Goal: Task Accomplishment & Management: Use online tool/utility

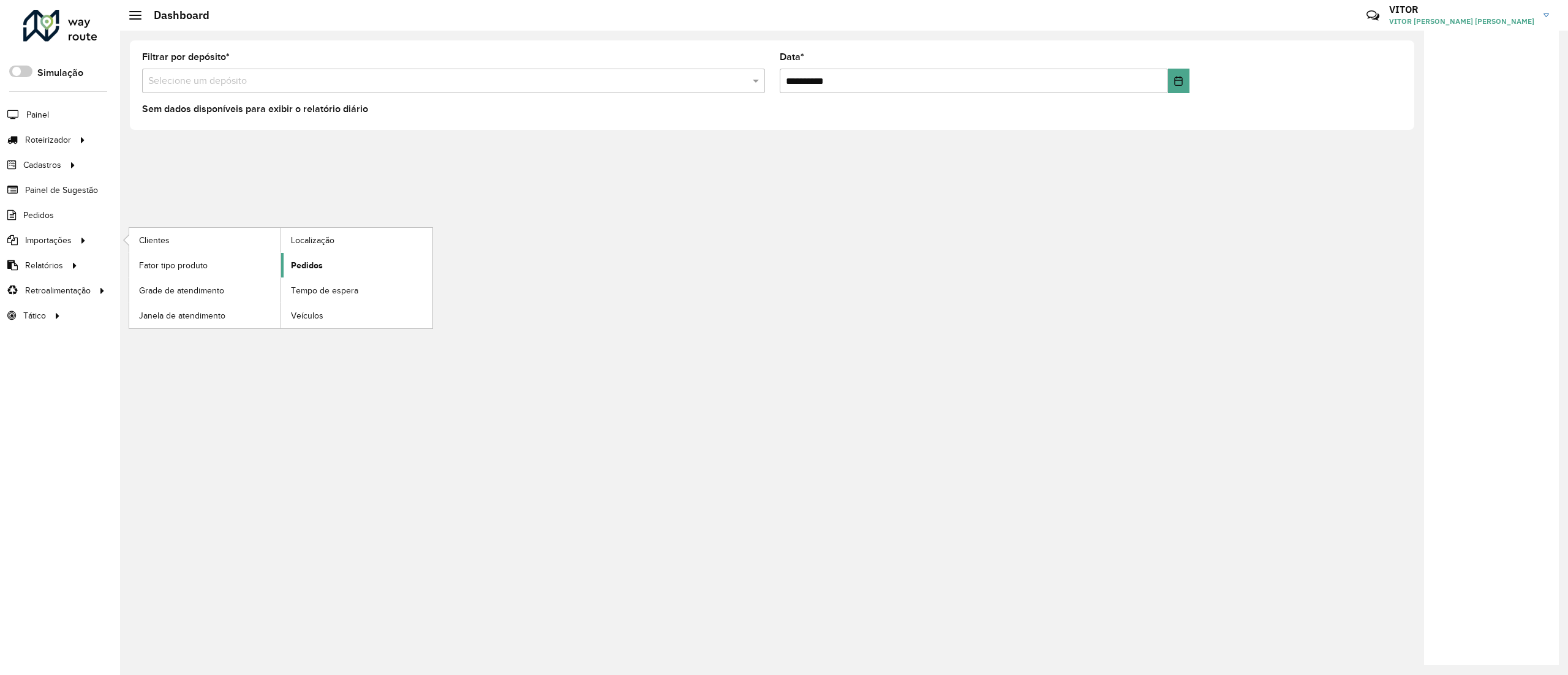
click at [304, 265] on span "Pedidos" at bounding box center [307, 266] width 32 height 13
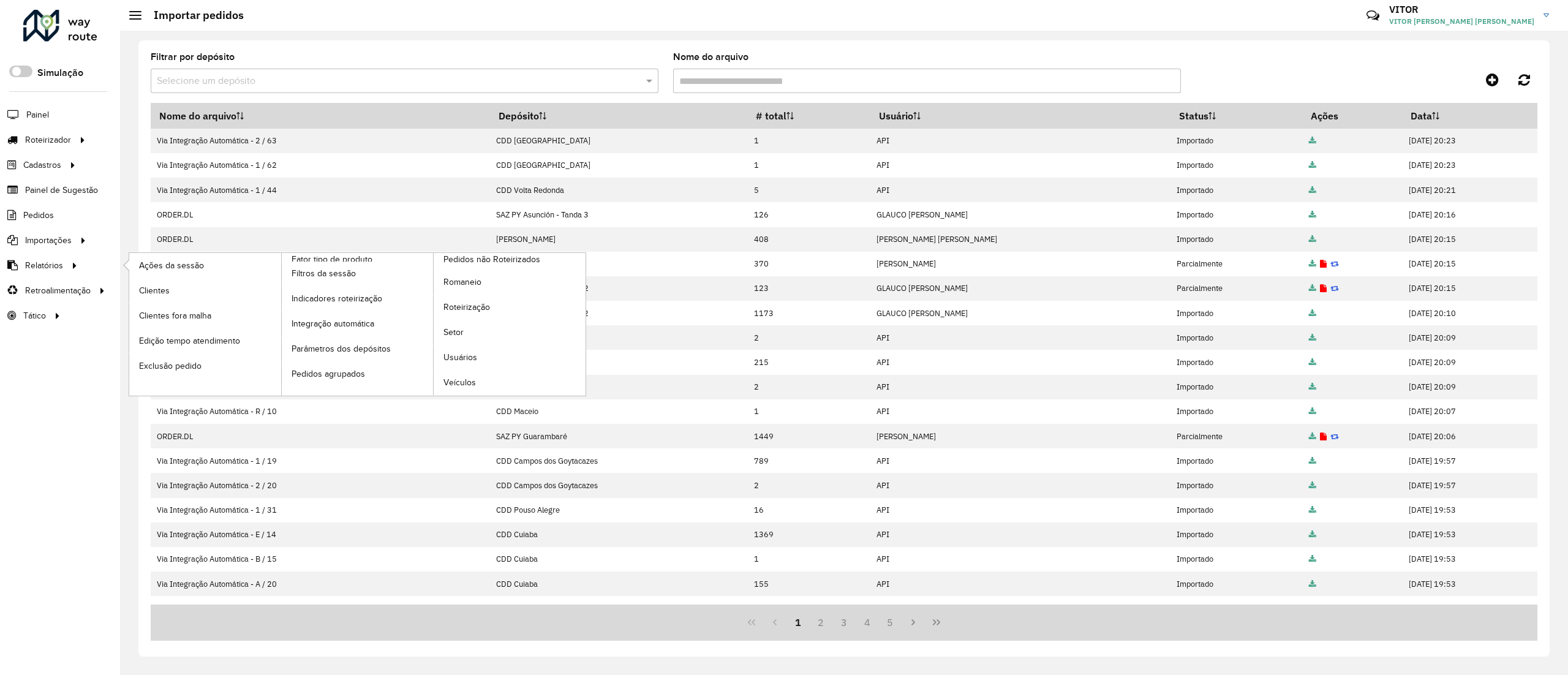
click at [128, 262] on li "Ações da sessão" at bounding box center [204, 265] width 152 height 25
click at [150, 266] on span "Ações da sessão" at bounding box center [172, 266] width 67 height 13
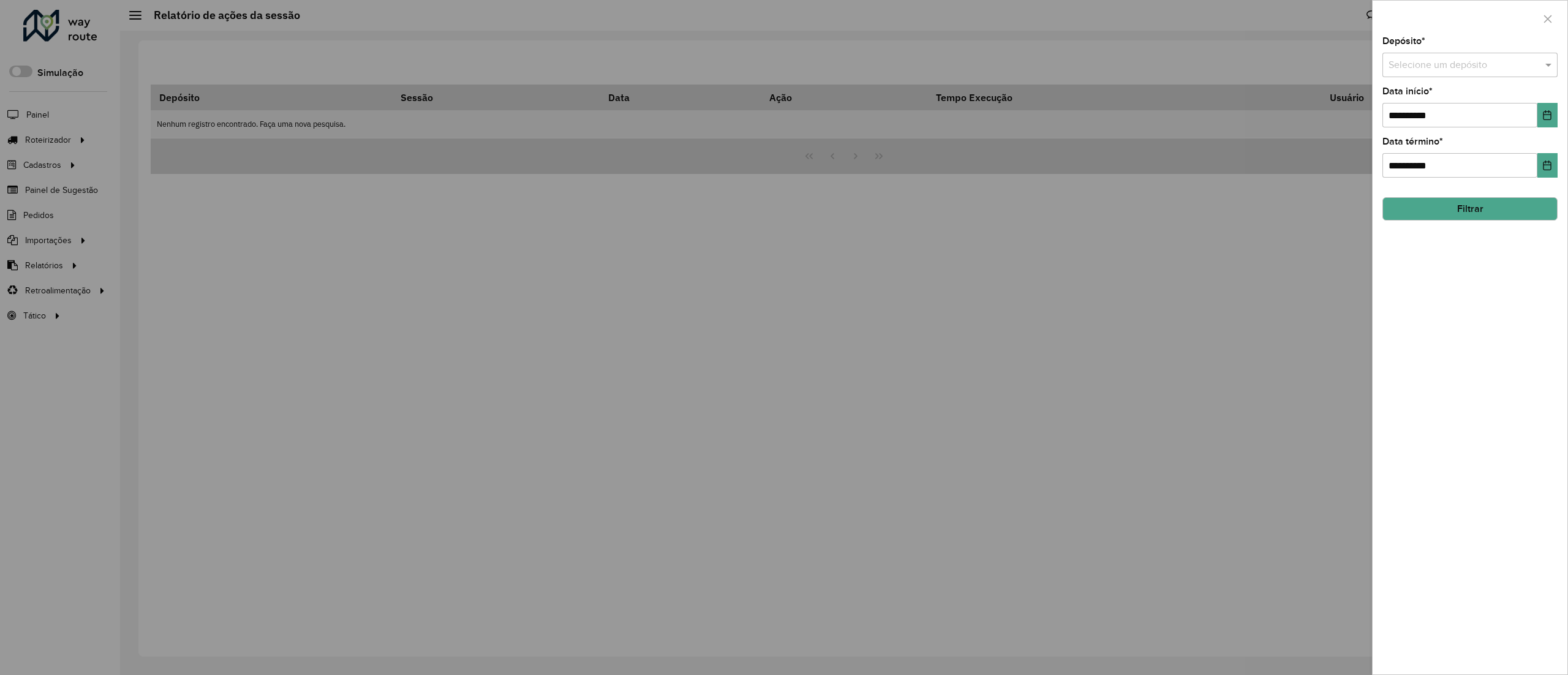
click at [1439, 60] on input "text" at bounding box center [1457, 66] width 138 height 15
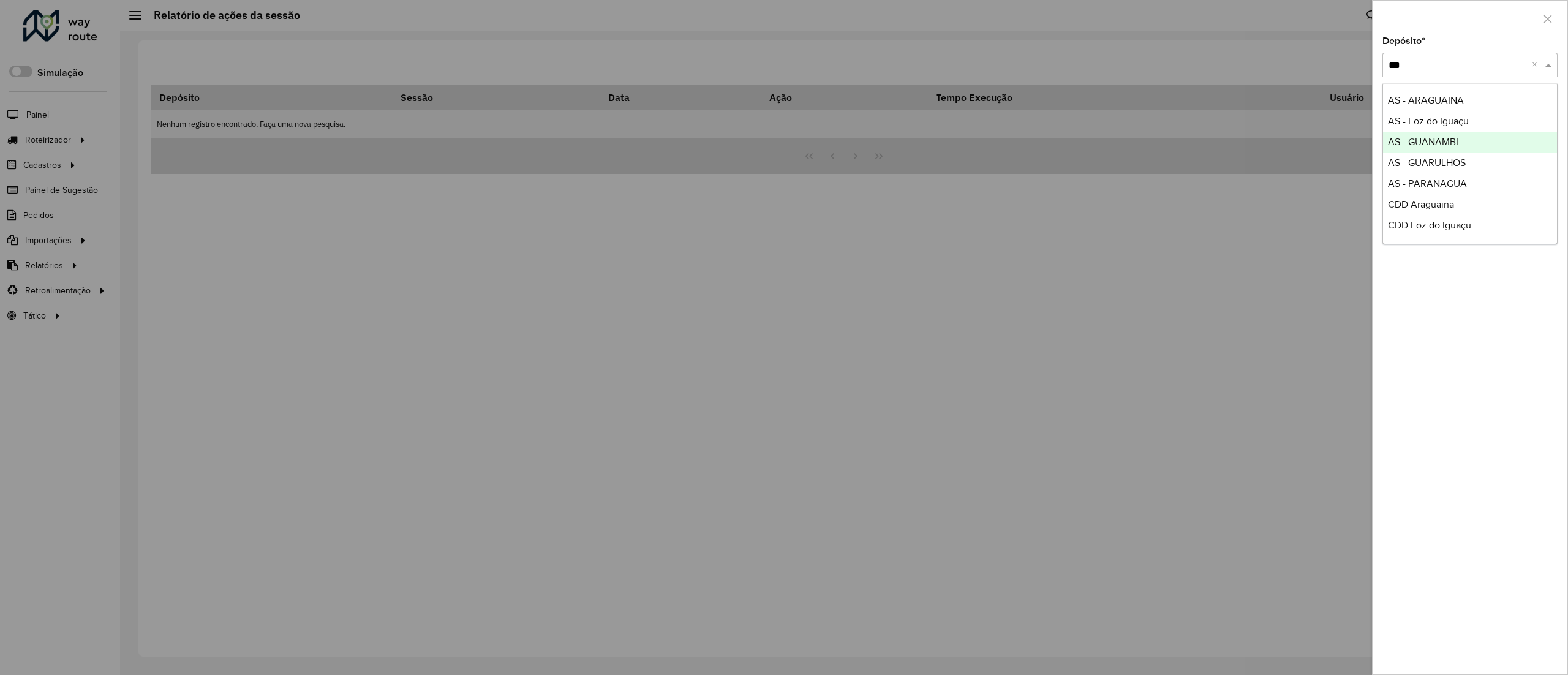
type input "****"
click at [1464, 201] on span "SAZ PY Guarambaré" at bounding box center [1431, 203] width 86 height 10
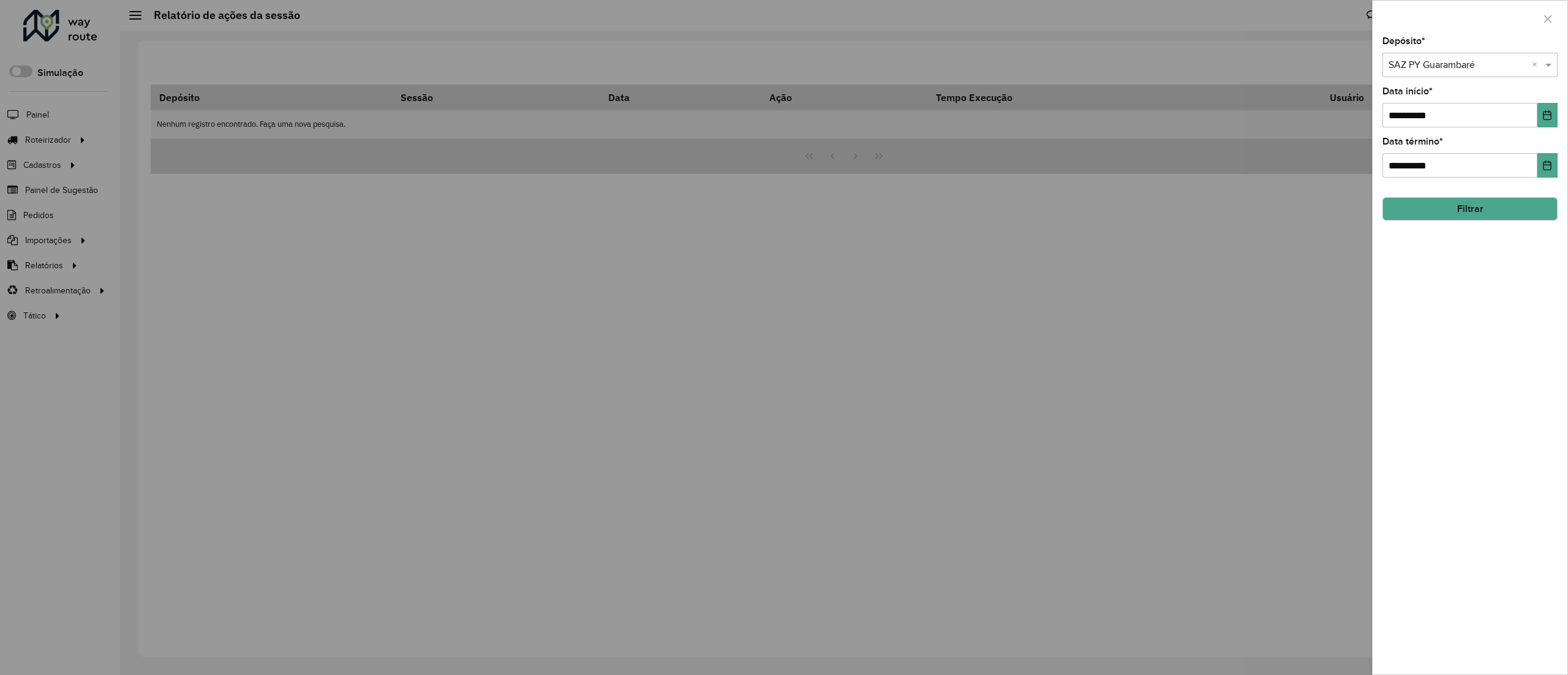
click at [1459, 200] on button "Filtrar" at bounding box center [1470, 208] width 175 height 23
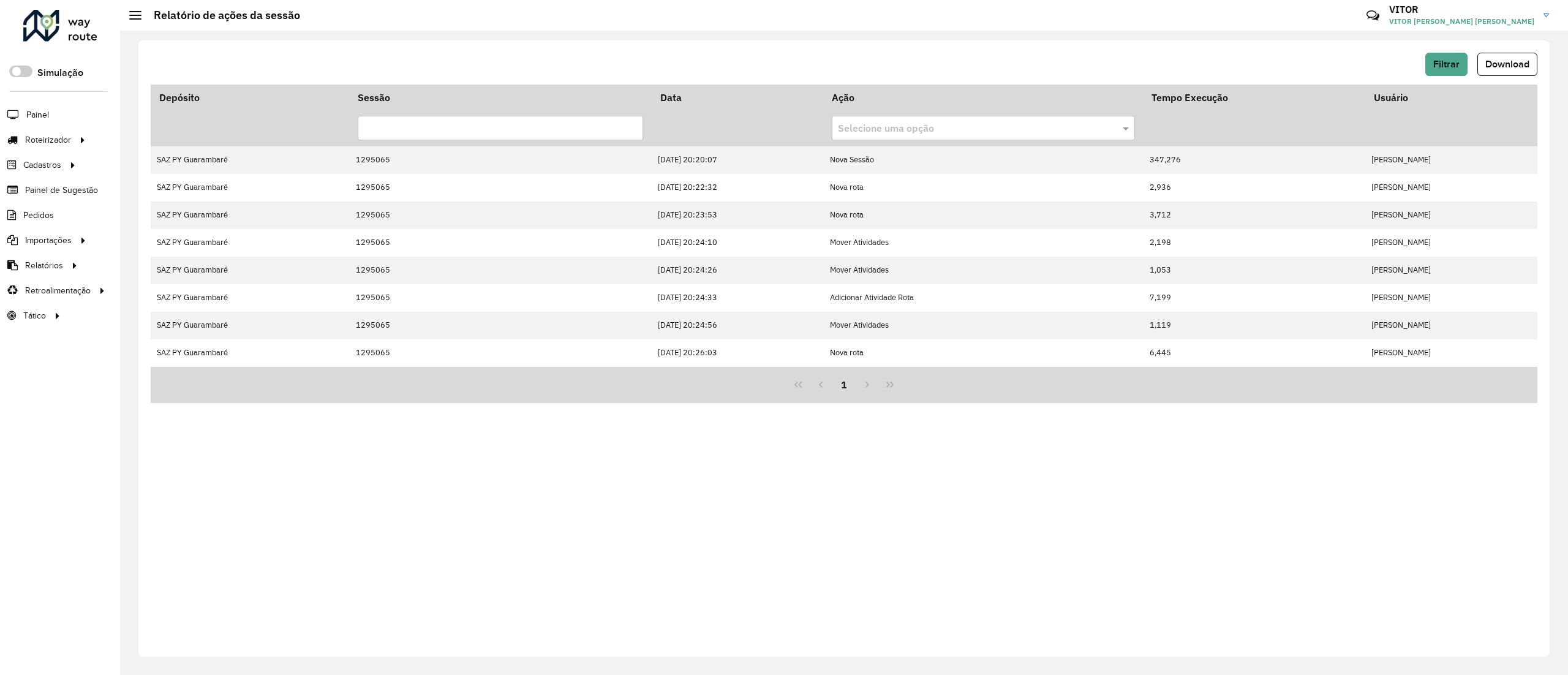
click at [1475, 70] on div "Filtrar Download" at bounding box center [843, 63] width 1387 height 23
click at [1454, 66] on span "Filtrar" at bounding box center [1446, 63] width 27 height 10
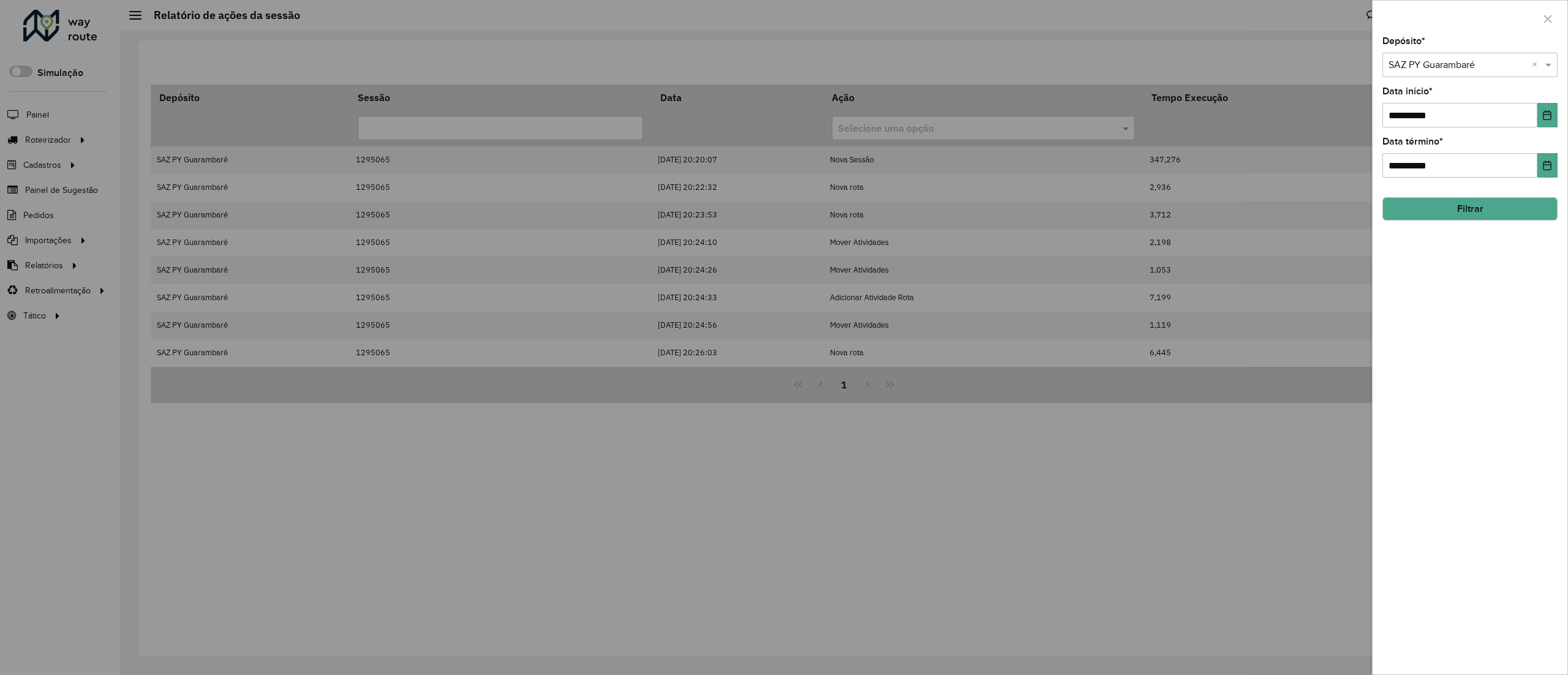
click at [1431, 230] on div "**********" at bounding box center [1470, 355] width 195 height 637
click at [1430, 224] on div "**********" at bounding box center [1470, 355] width 195 height 637
click at [1420, 210] on button "Filtrar" at bounding box center [1470, 208] width 175 height 23
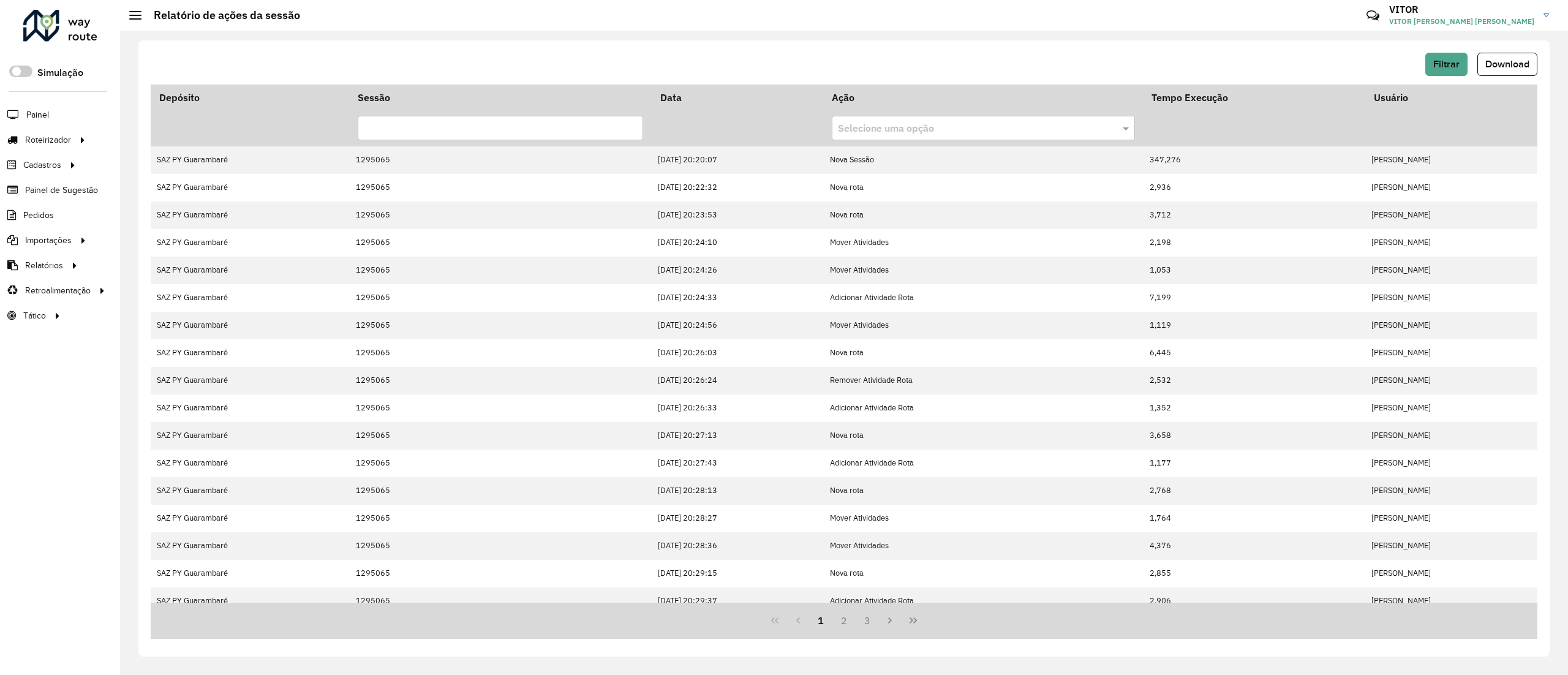
click at [917, 622] on icon "Last Page" at bounding box center [913, 620] width 10 height 10
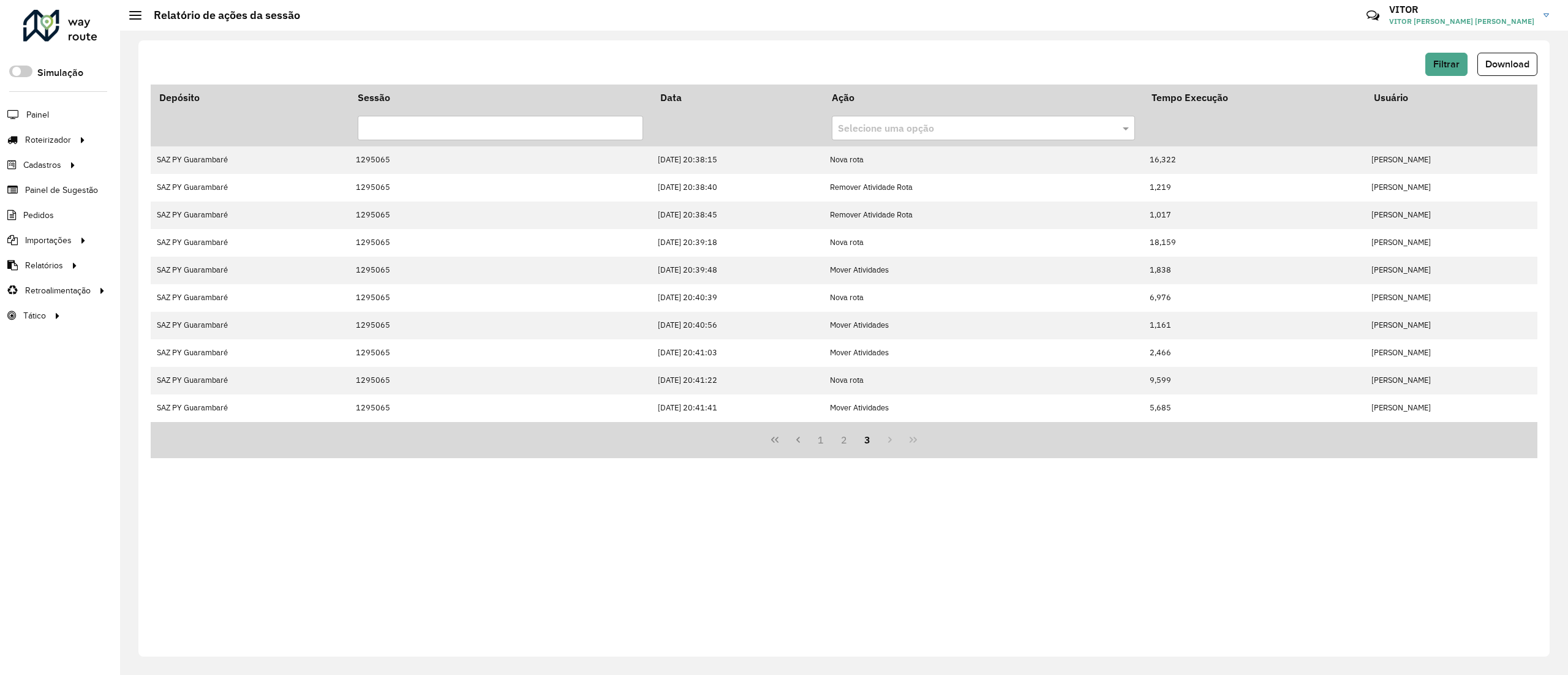
click at [969, 648] on div "Filtrar Download Depósito Sessão Data Ação Tempo Execução Usuário Selecione uma…" at bounding box center [844, 348] width 1411 height 615
click at [973, 659] on div "Filtrar Download Depósito Sessão Data Ação Tempo Execução Usuário Selecione uma…" at bounding box center [844, 352] width 1448 height 644
click at [1444, 66] on span "Filtrar" at bounding box center [1446, 63] width 27 height 10
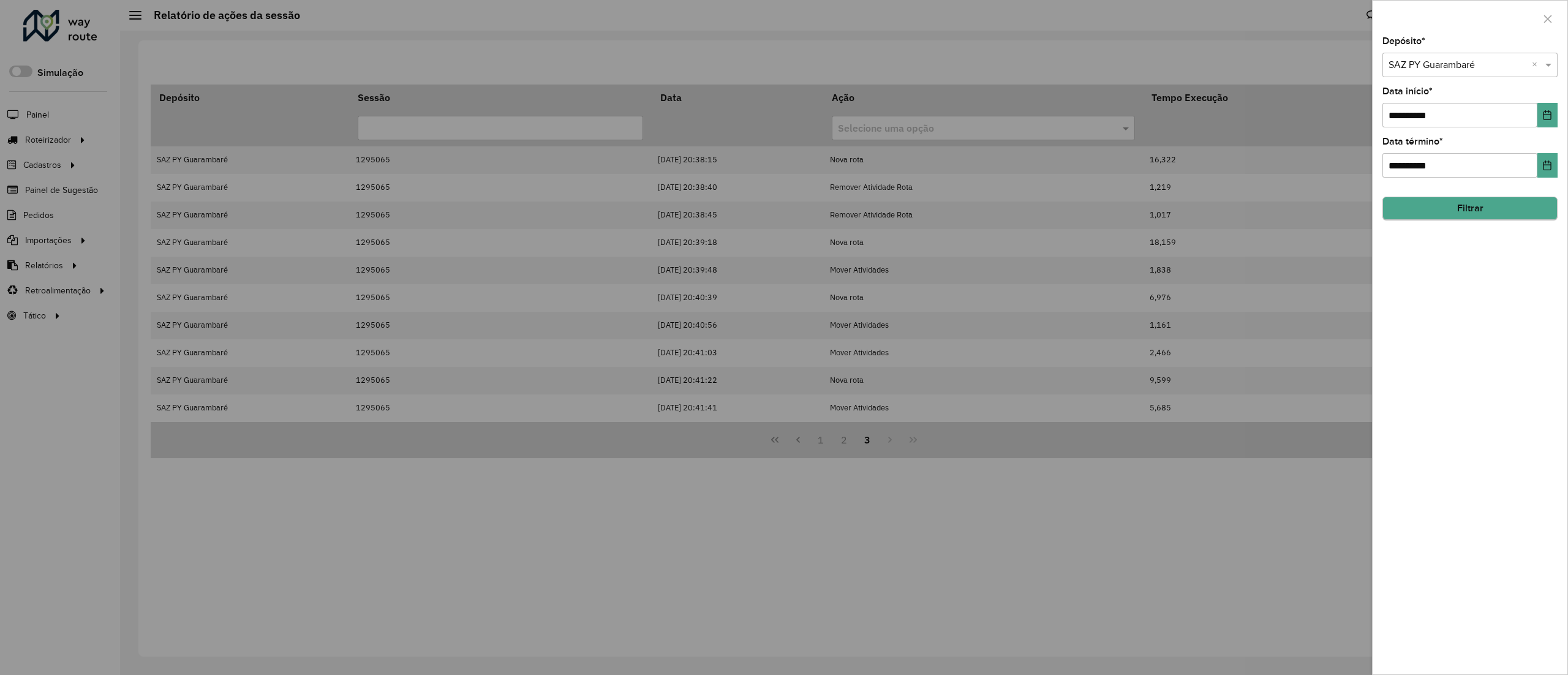
drag, startPoint x: 1403, startPoint y: 223, endPoint x: 1402, endPoint y: 215, distance: 8.1
click at [1403, 223] on div "**********" at bounding box center [1470, 355] width 195 height 637
click at [1402, 215] on button "Filtrar" at bounding box center [1470, 208] width 175 height 23
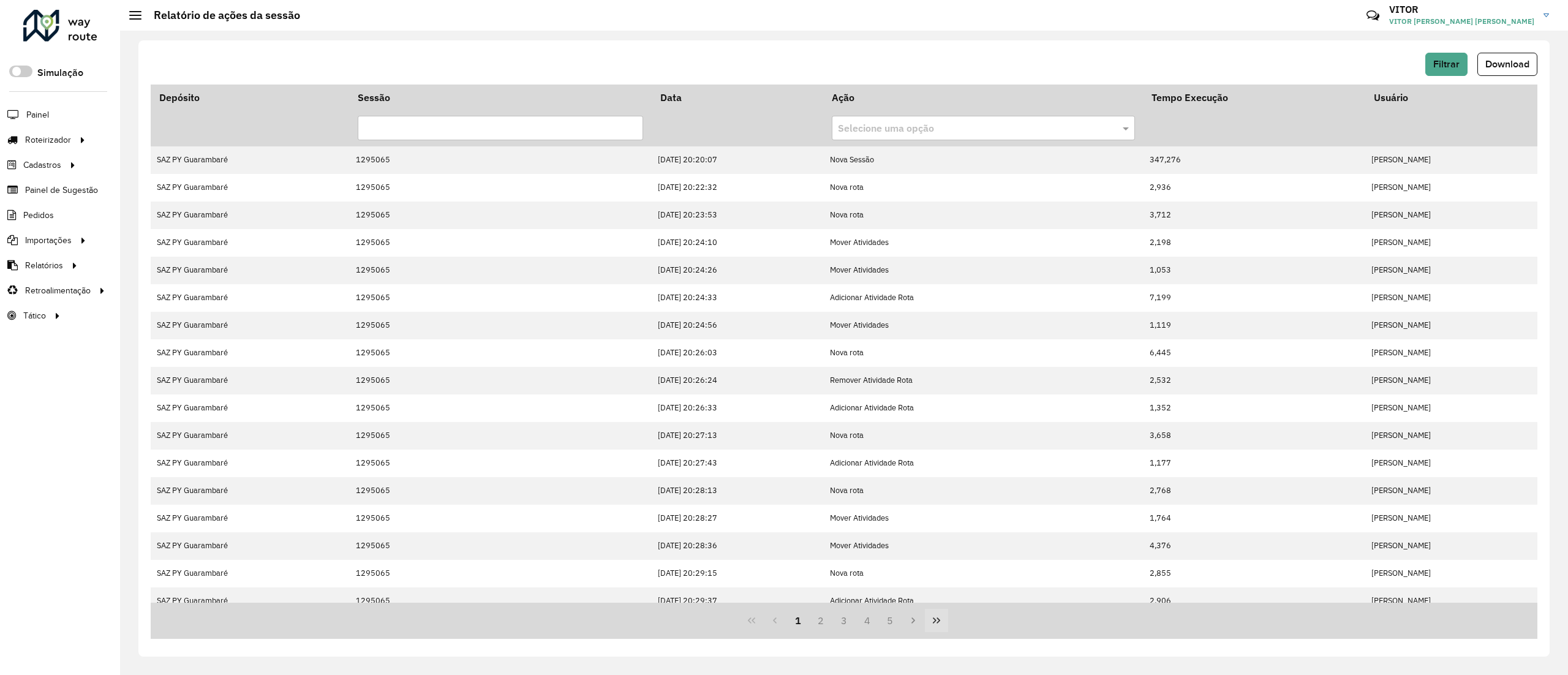
click at [938, 622] on icon "Last Page" at bounding box center [937, 620] width 7 height 6
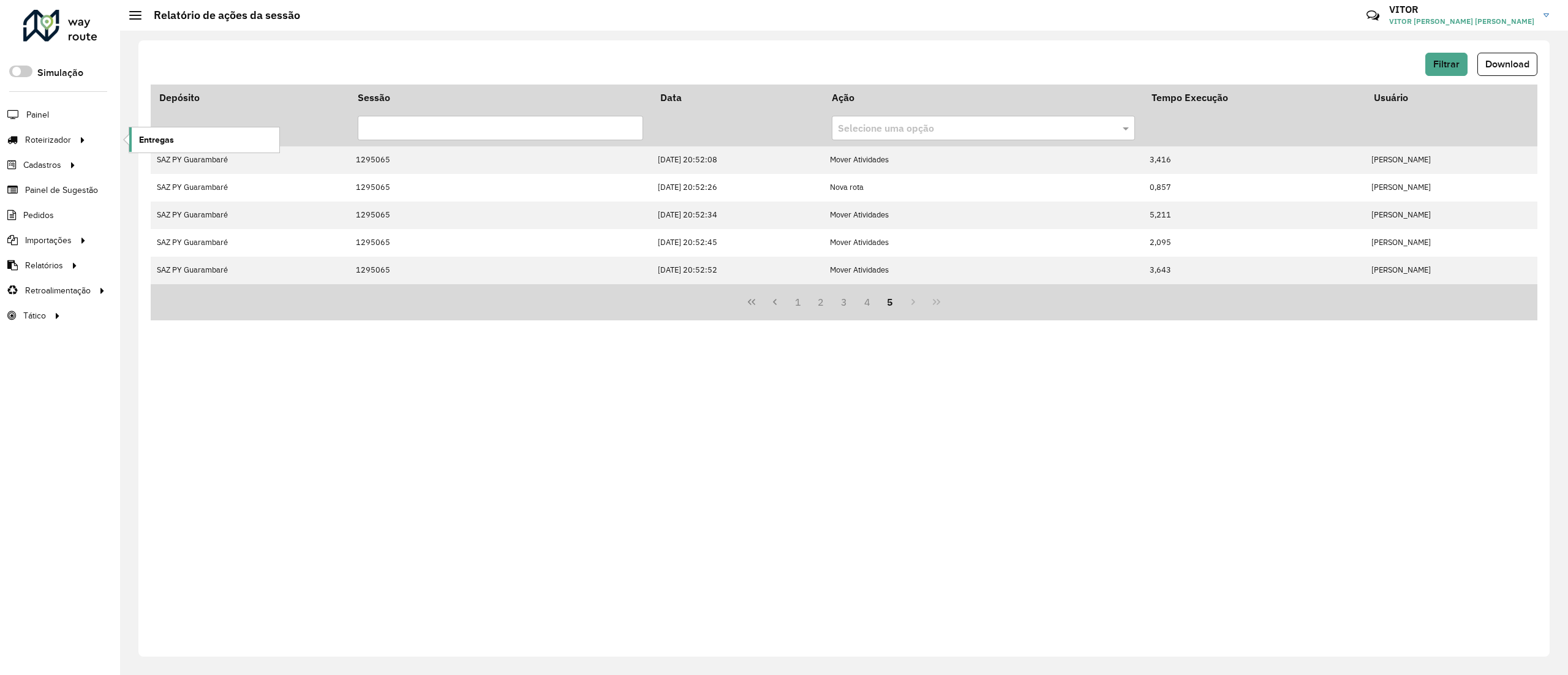
click at [158, 141] on span "Entregas" at bounding box center [157, 140] width 35 height 13
click at [150, 136] on span "Entregas" at bounding box center [157, 140] width 35 height 13
click at [1439, 63] on span "Filtrar" at bounding box center [1446, 63] width 27 height 10
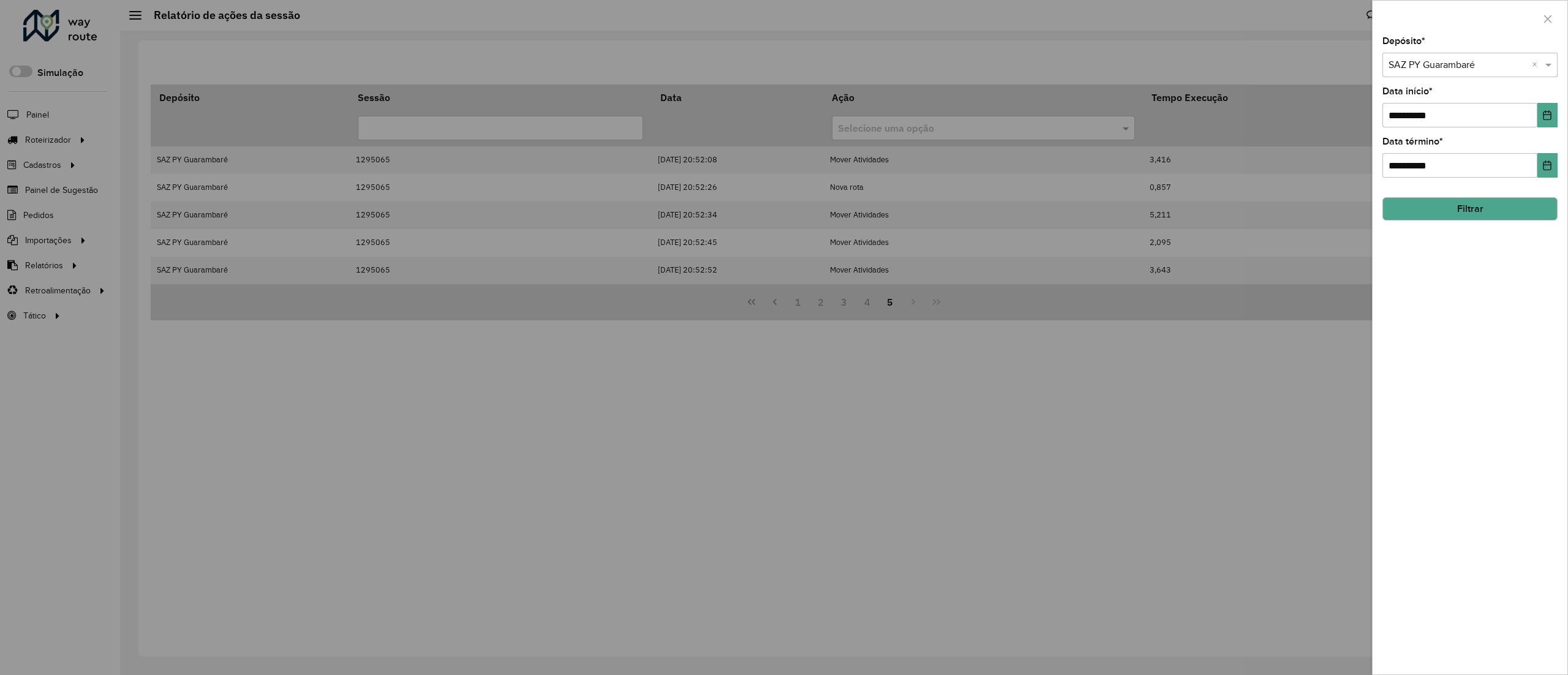
click at [1519, 208] on button "Filtrar" at bounding box center [1470, 208] width 175 height 23
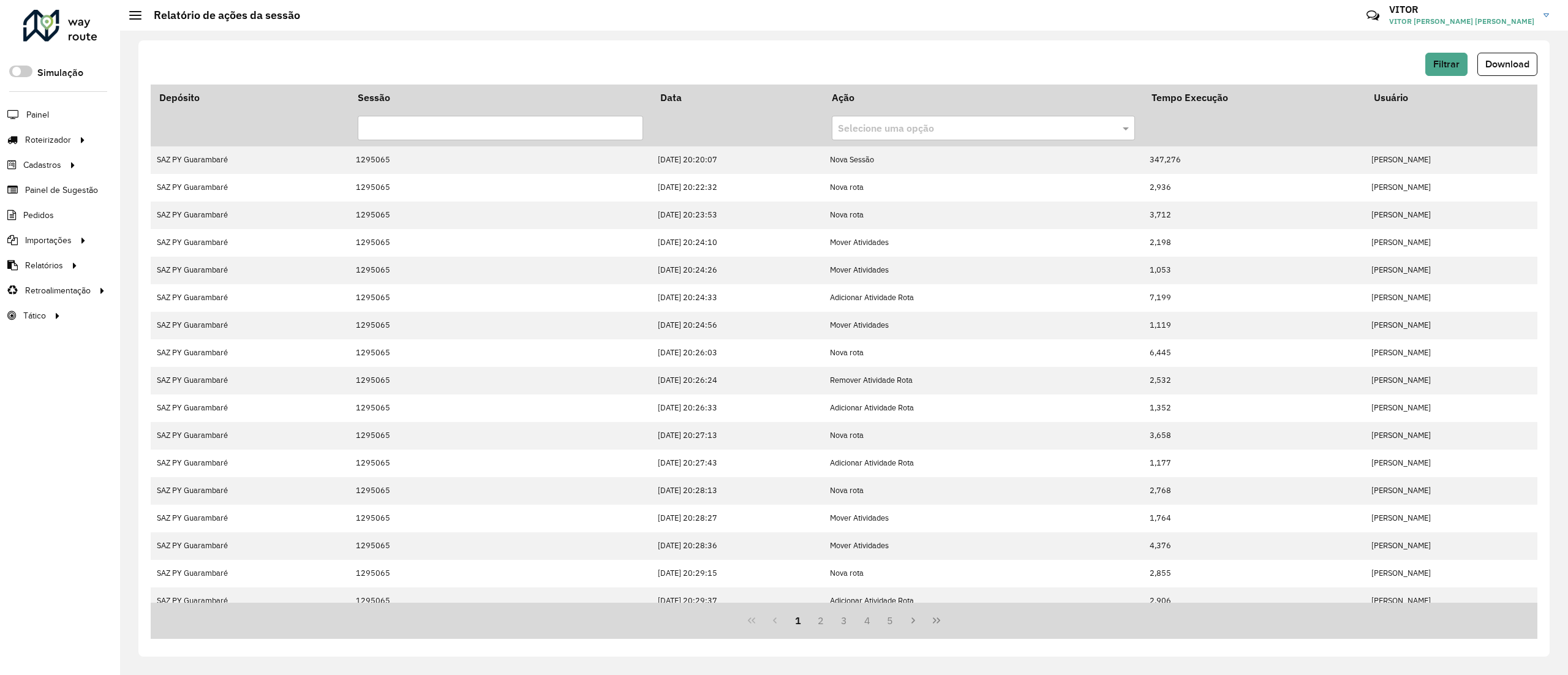
click at [942, 624] on button "Last Page" at bounding box center [936, 619] width 23 height 23
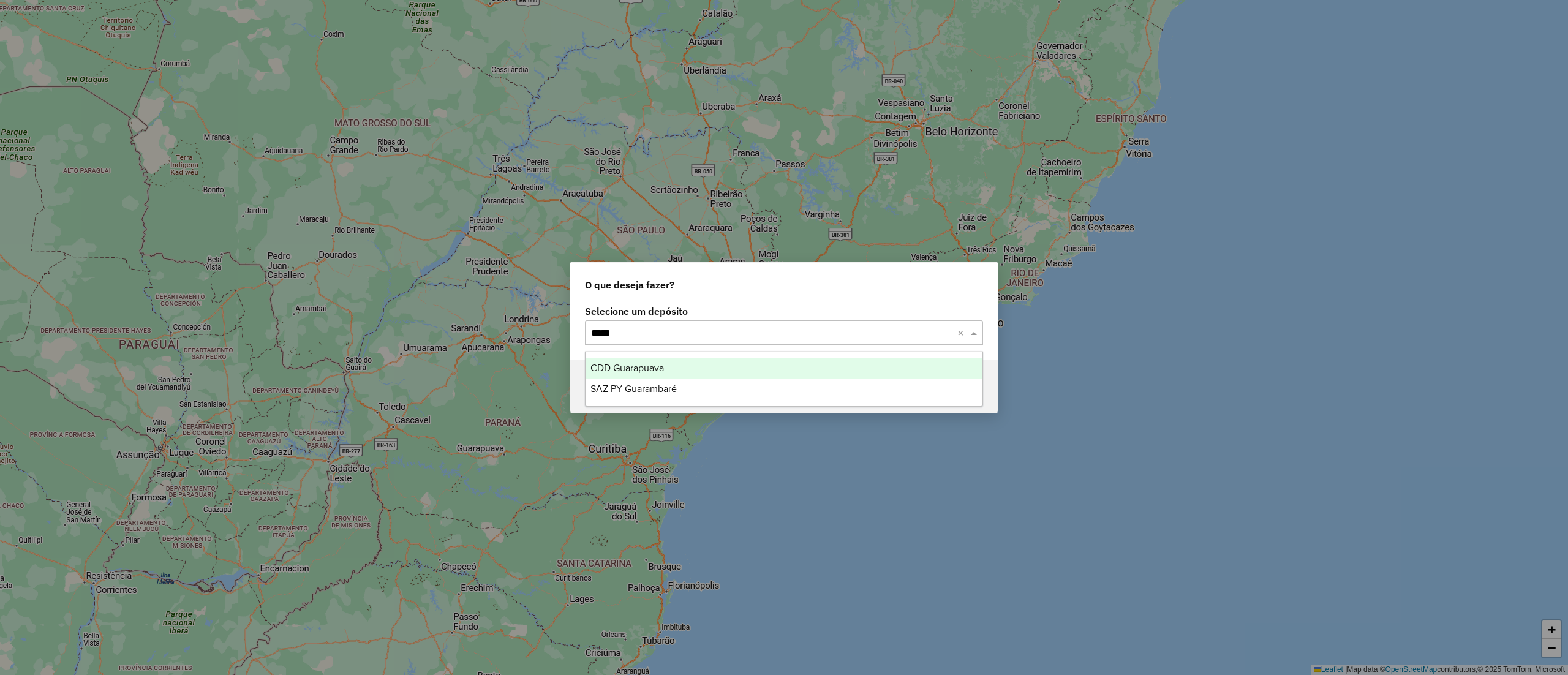
type input "******"
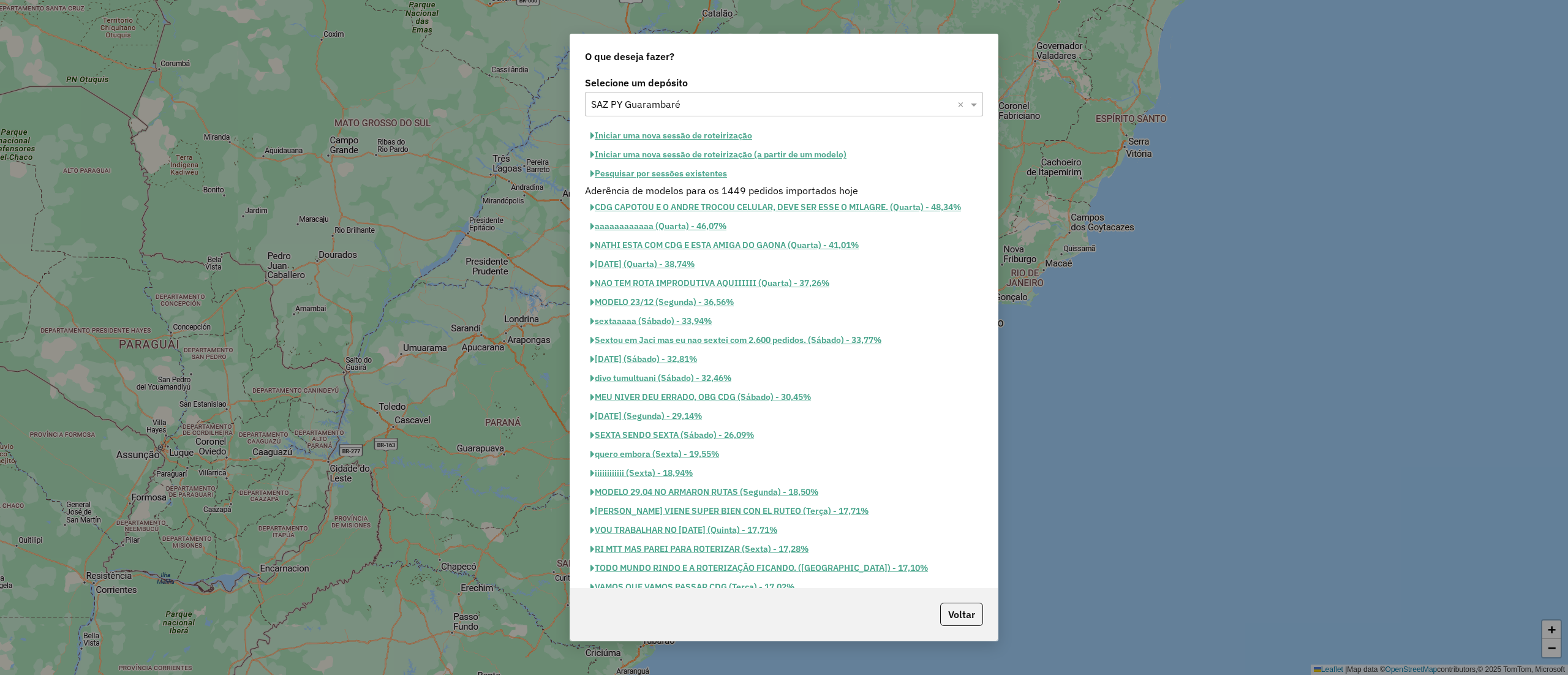
click at [659, 182] on button "Pesquisar por sessões existentes" at bounding box center [658, 173] width 148 height 19
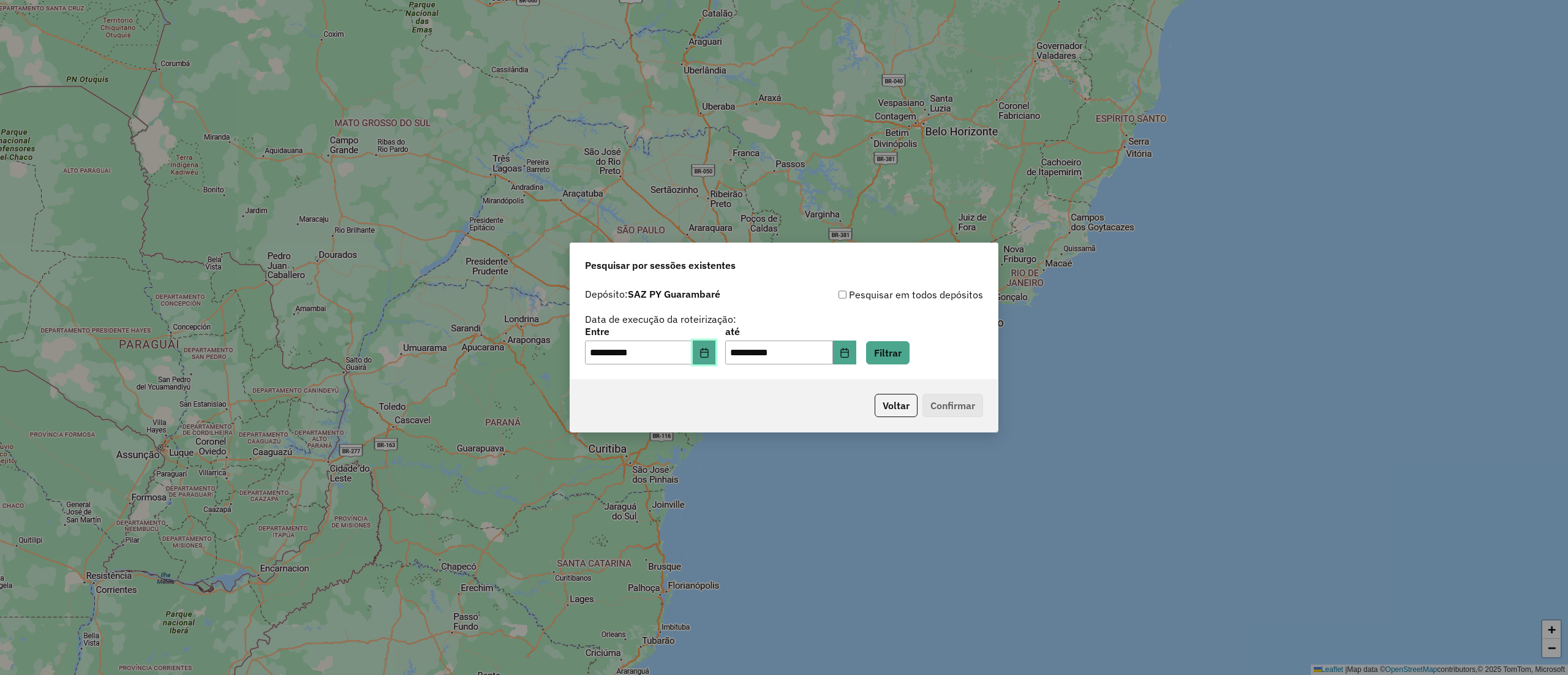
click at [702, 361] on button "Choose Date" at bounding box center [704, 353] width 23 height 25
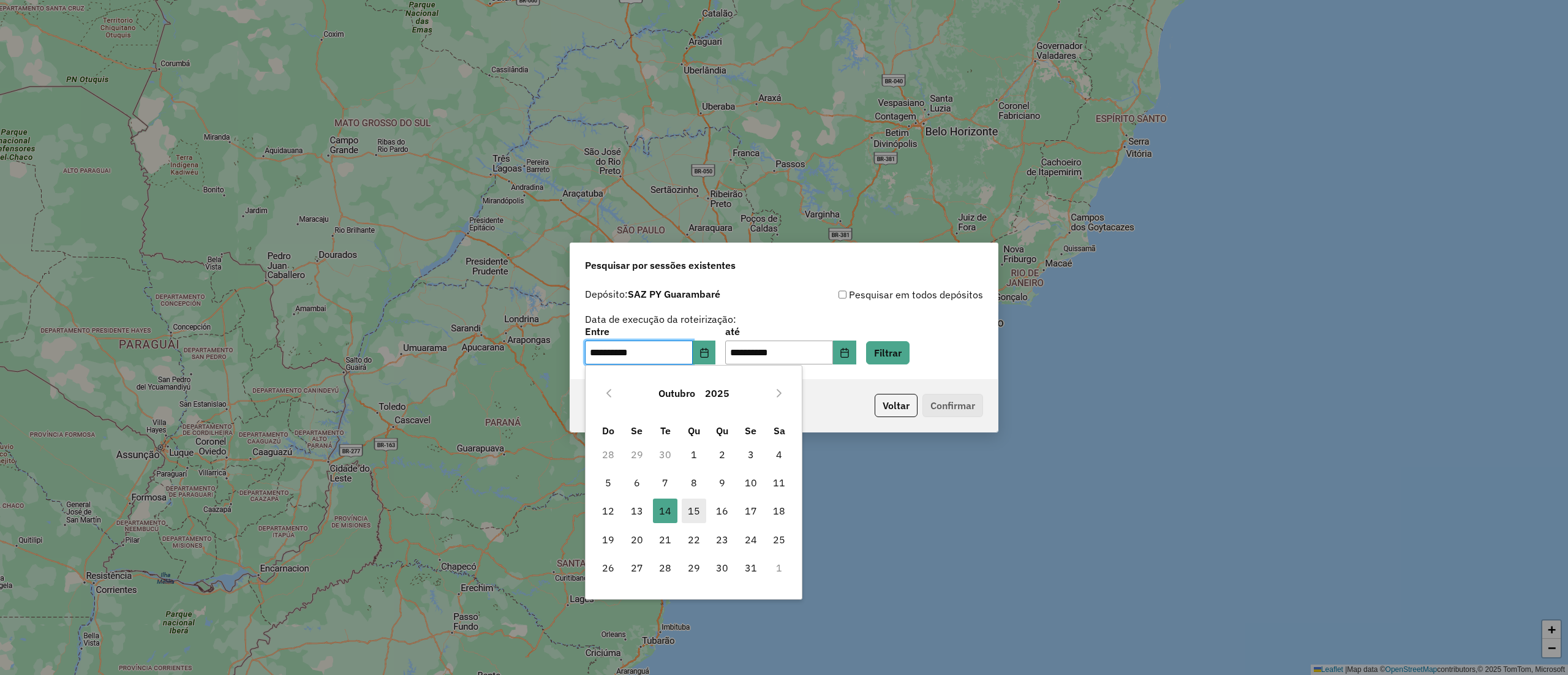
click at [699, 513] on span "15" at bounding box center [694, 510] width 25 height 25
type input "**********"
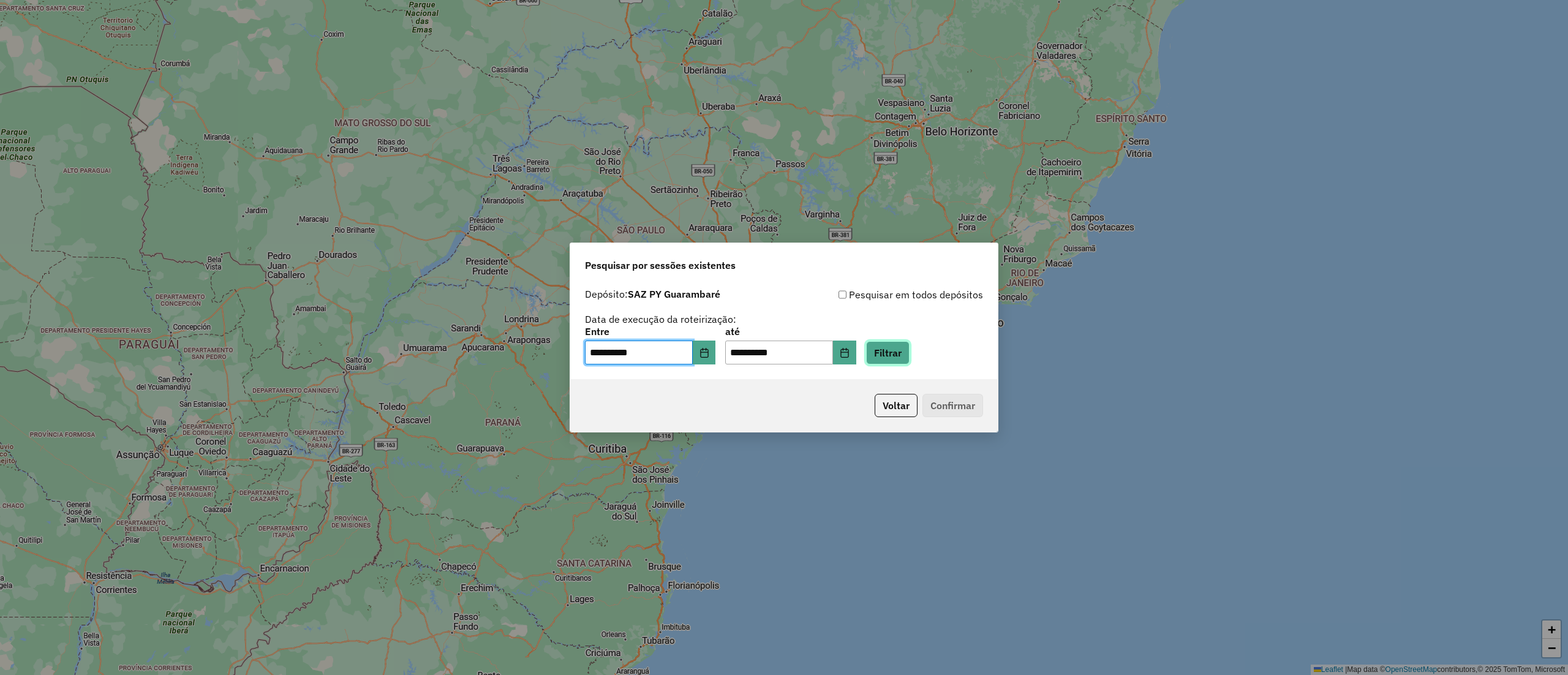
click at [899, 344] on button "Filtrar" at bounding box center [887, 352] width 43 height 23
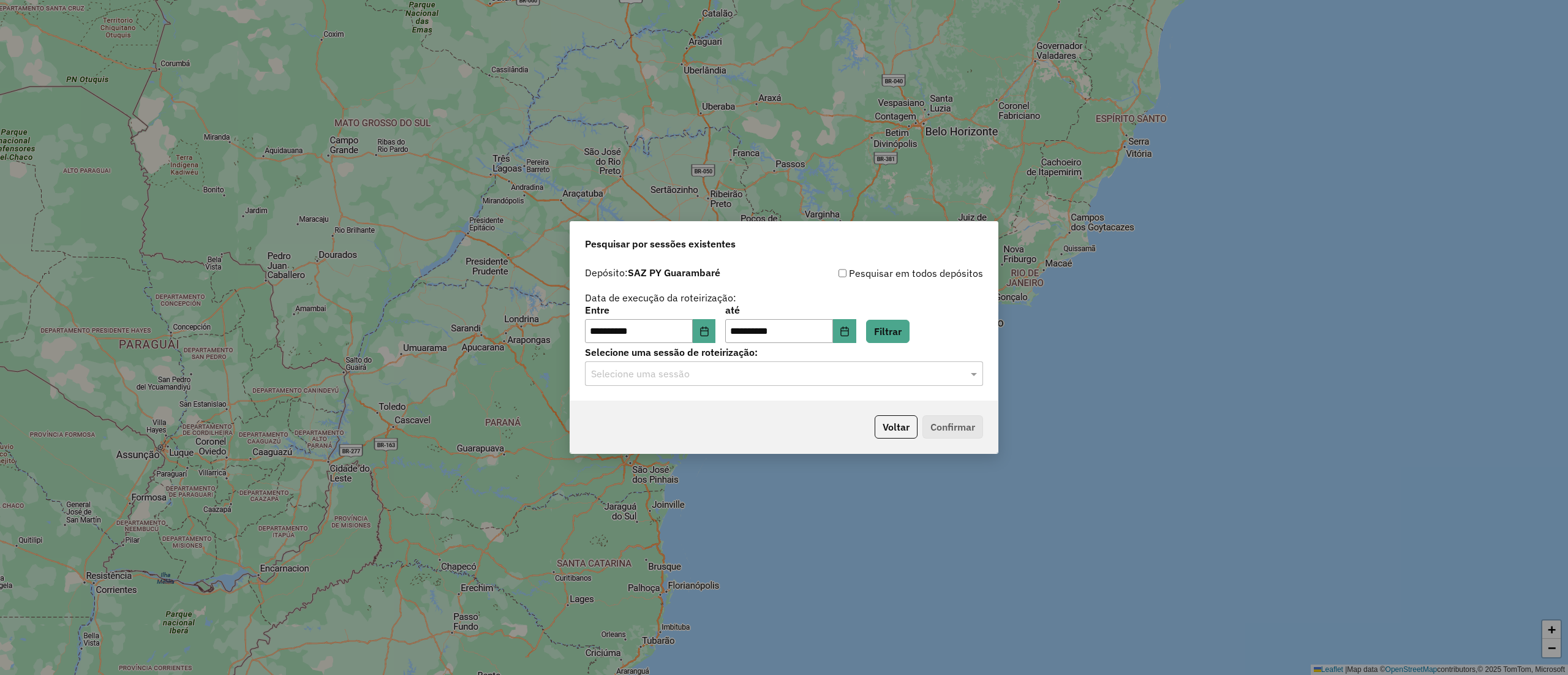
click at [739, 378] on input "text" at bounding box center [772, 374] width 361 height 15
click at [730, 404] on div "1295065 - [DATE] 20:13" at bounding box center [784, 409] width 397 height 21
click at [960, 438] on button "Confirmar" at bounding box center [953, 426] width 60 height 23
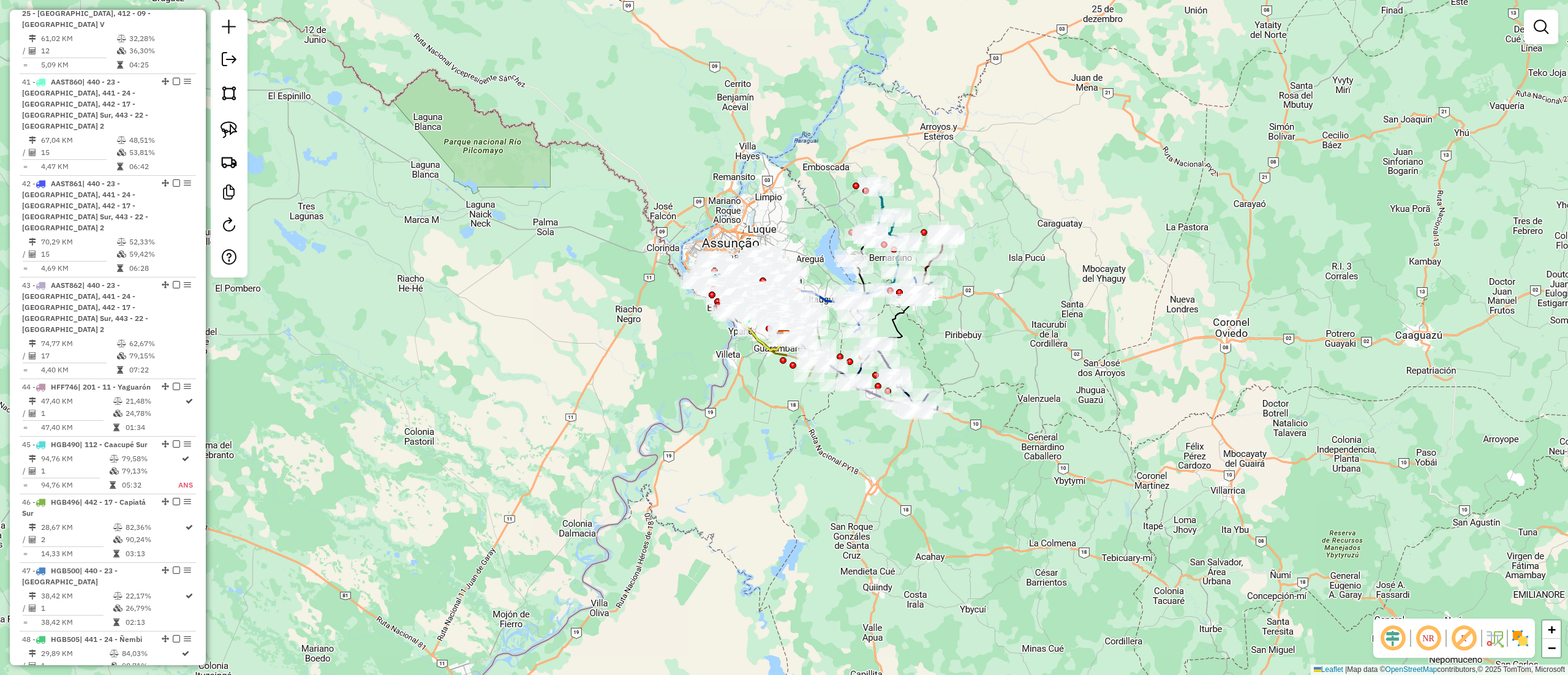
scroll to position [3642, 0]
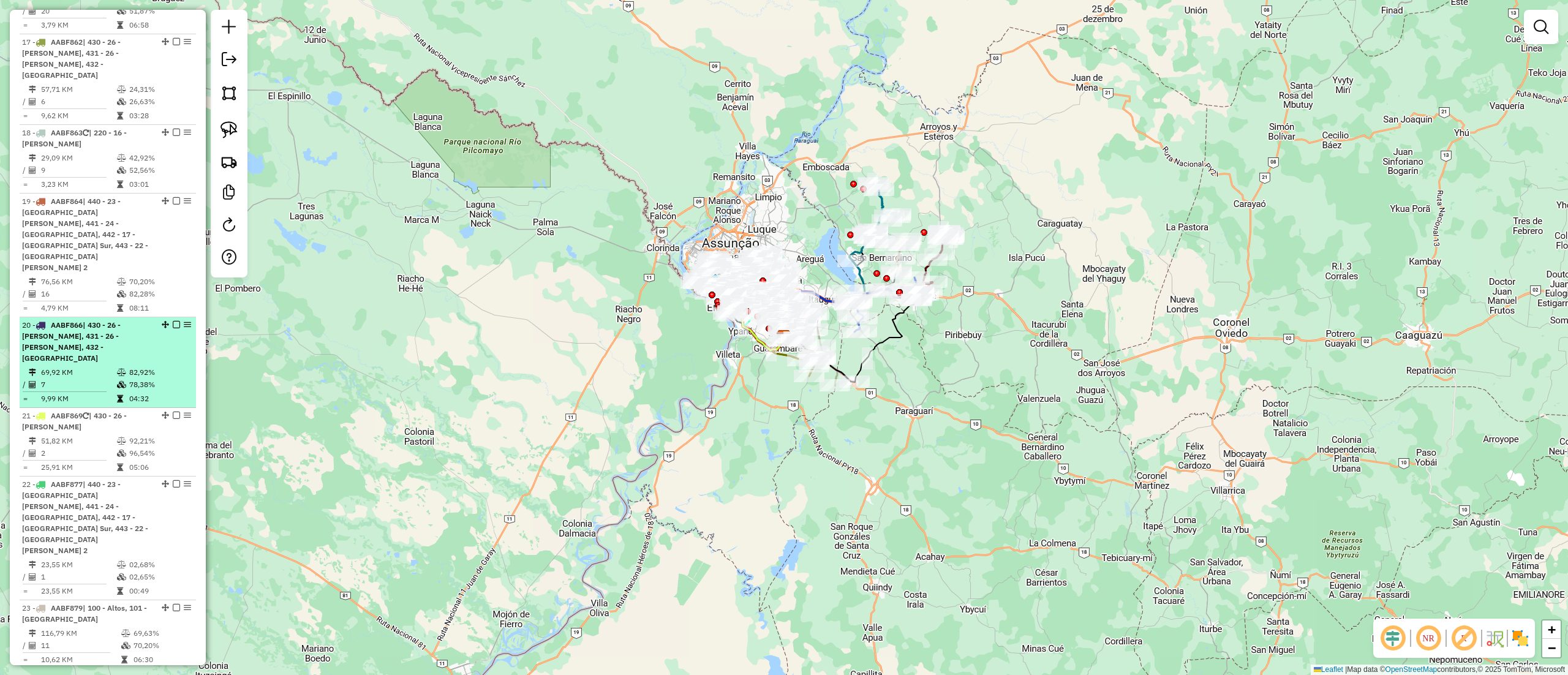
scroll to position [1469, 0]
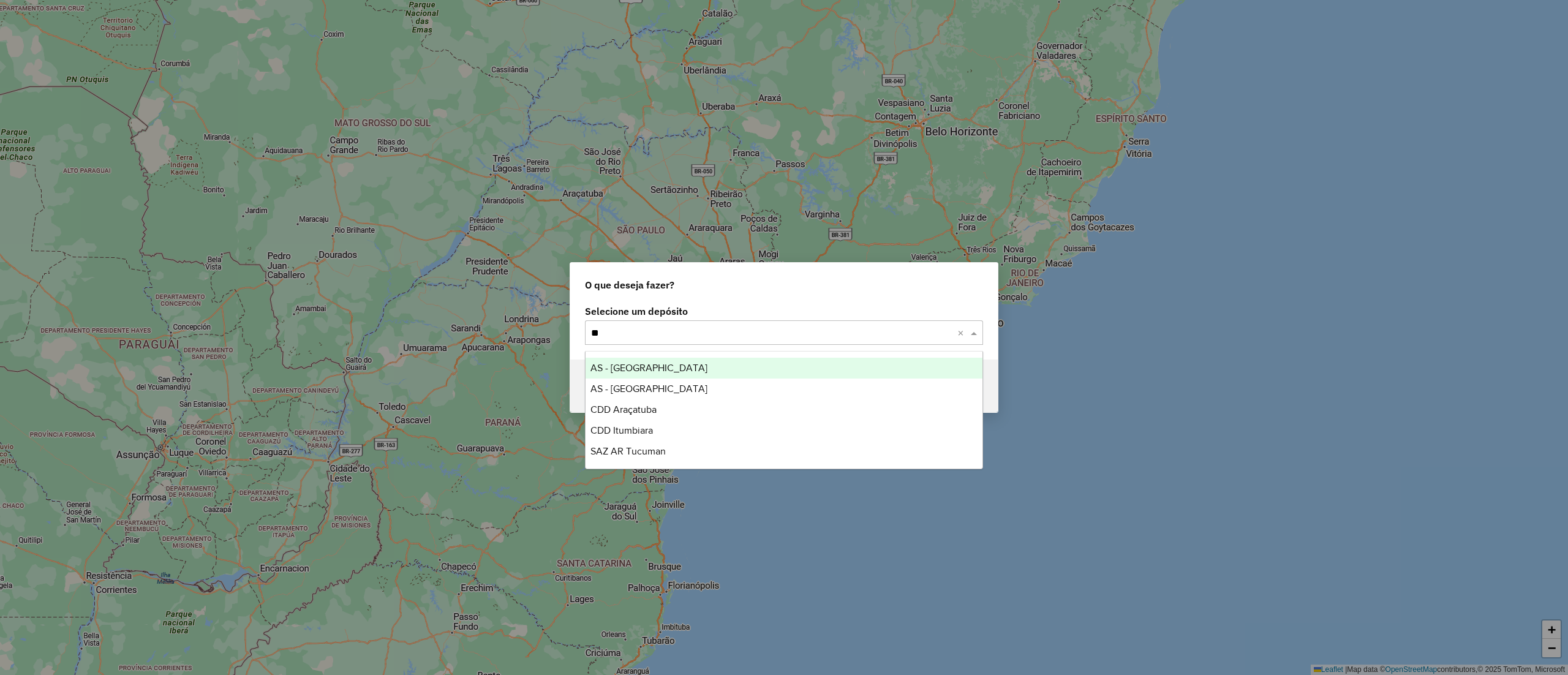
type input "***"
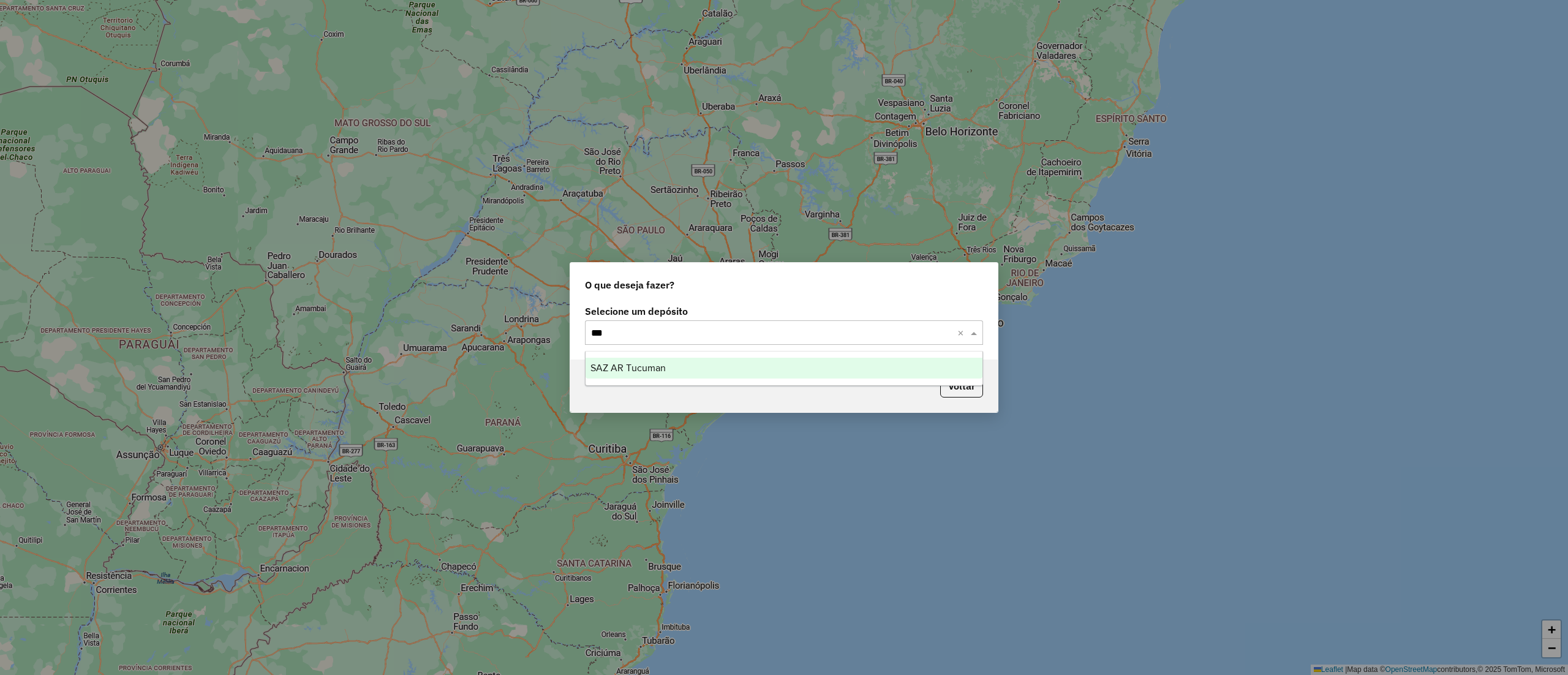
click at [662, 361] on div "SAZ AR Tucuman" at bounding box center [784, 367] width 397 height 21
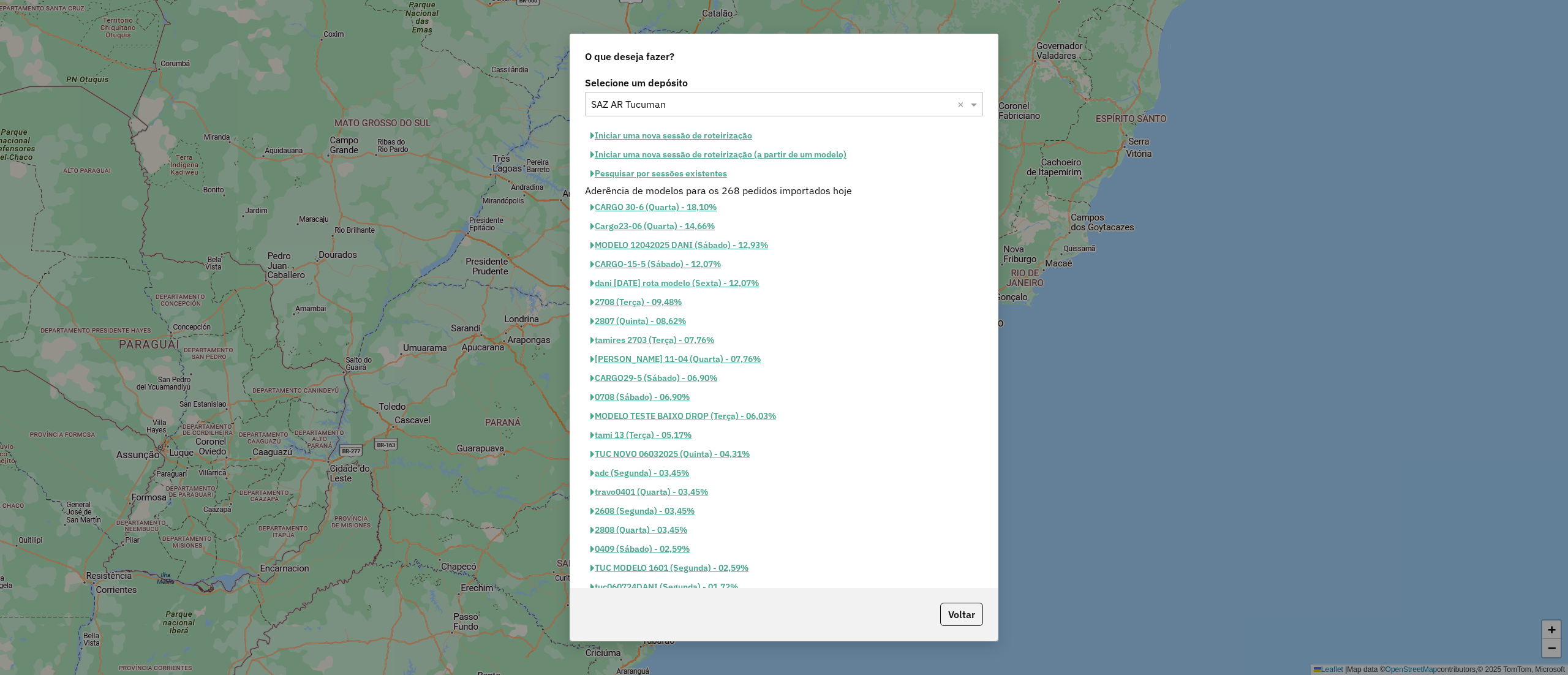
click at [672, 177] on button "Pesquisar por sessões existentes" at bounding box center [658, 173] width 148 height 19
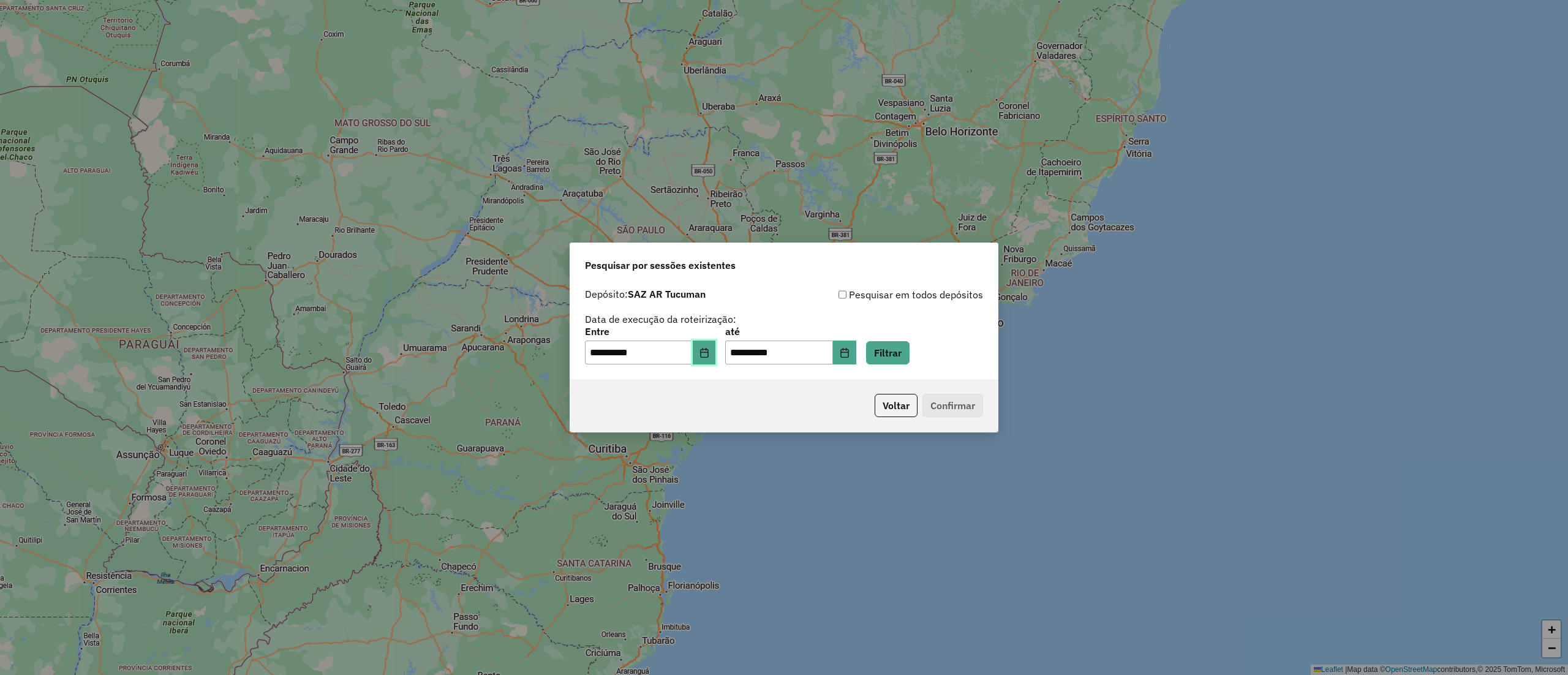
click at [708, 362] on button "Choose Date" at bounding box center [704, 353] width 23 height 25
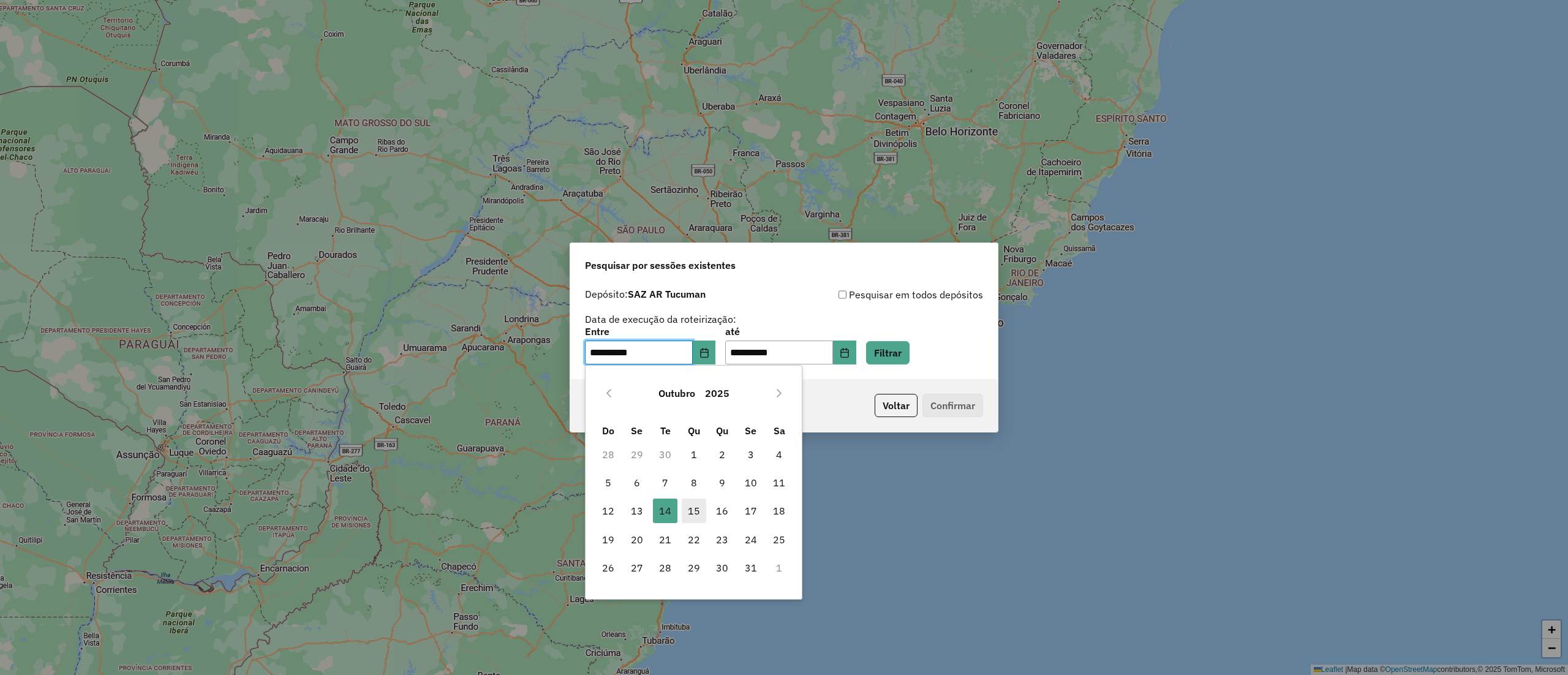
click at [699, 503] on span "15" at bounding box center [694, 510] width 25 height 25
type input "**********"
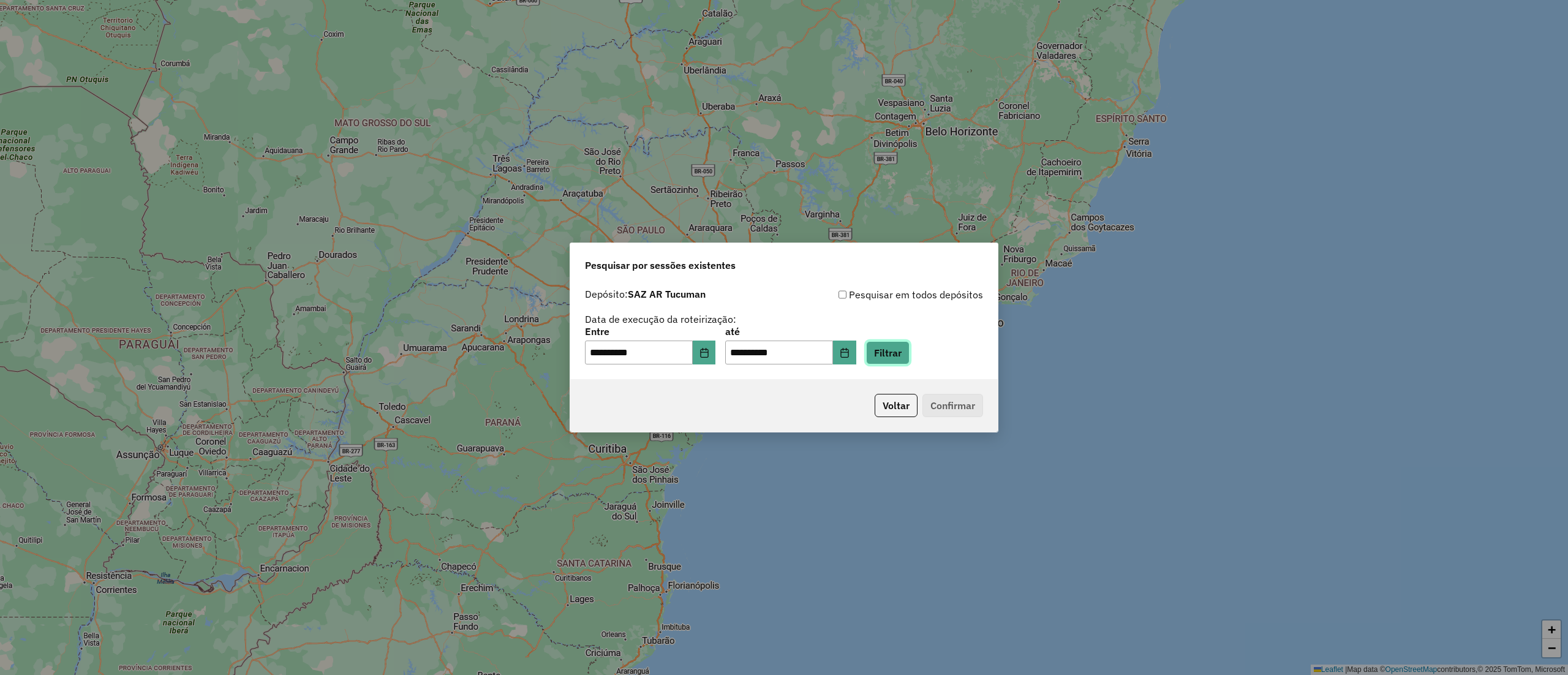
click at [902, 360] on button "Filtrar" at bounding box center [887, 352] width 43 height 23
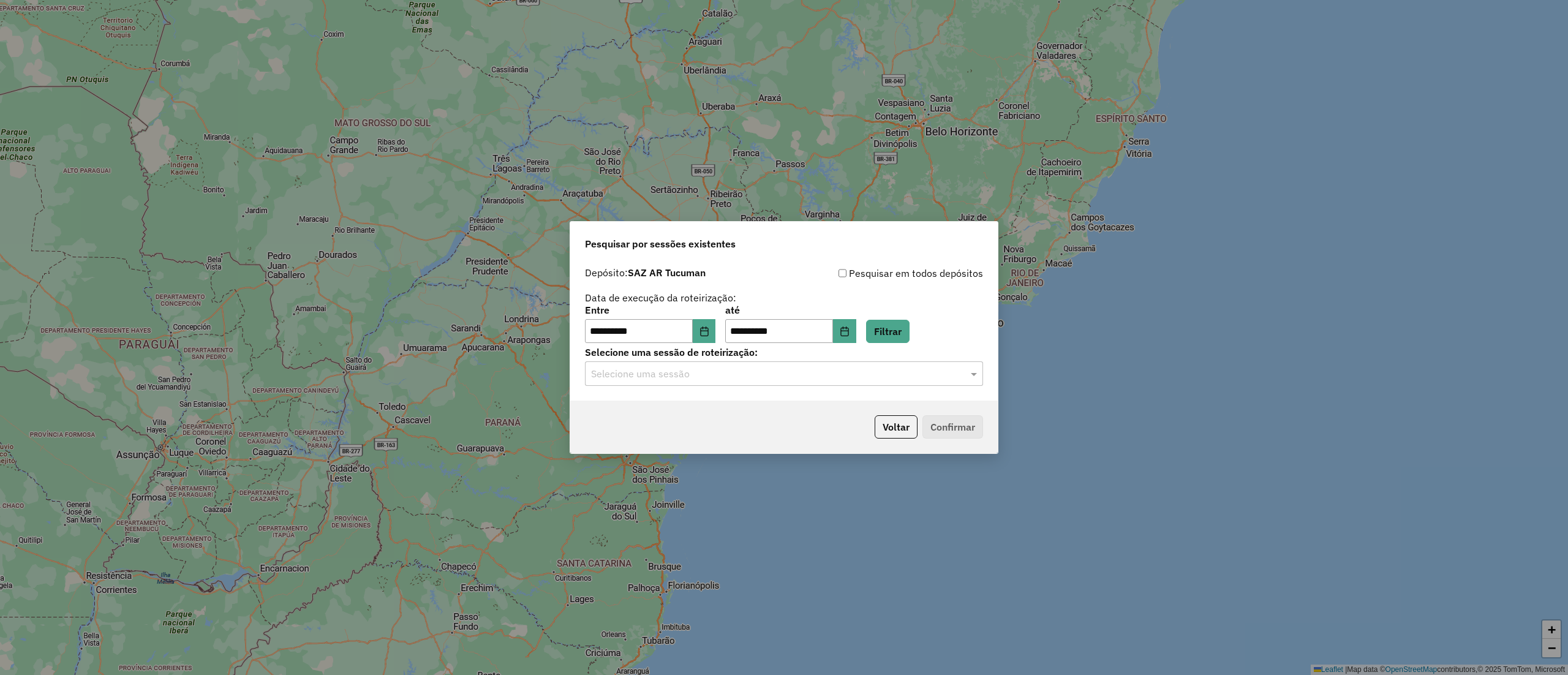
click at [761, 374] on input "text" at bounding box center [772, 374] width 361 height 15
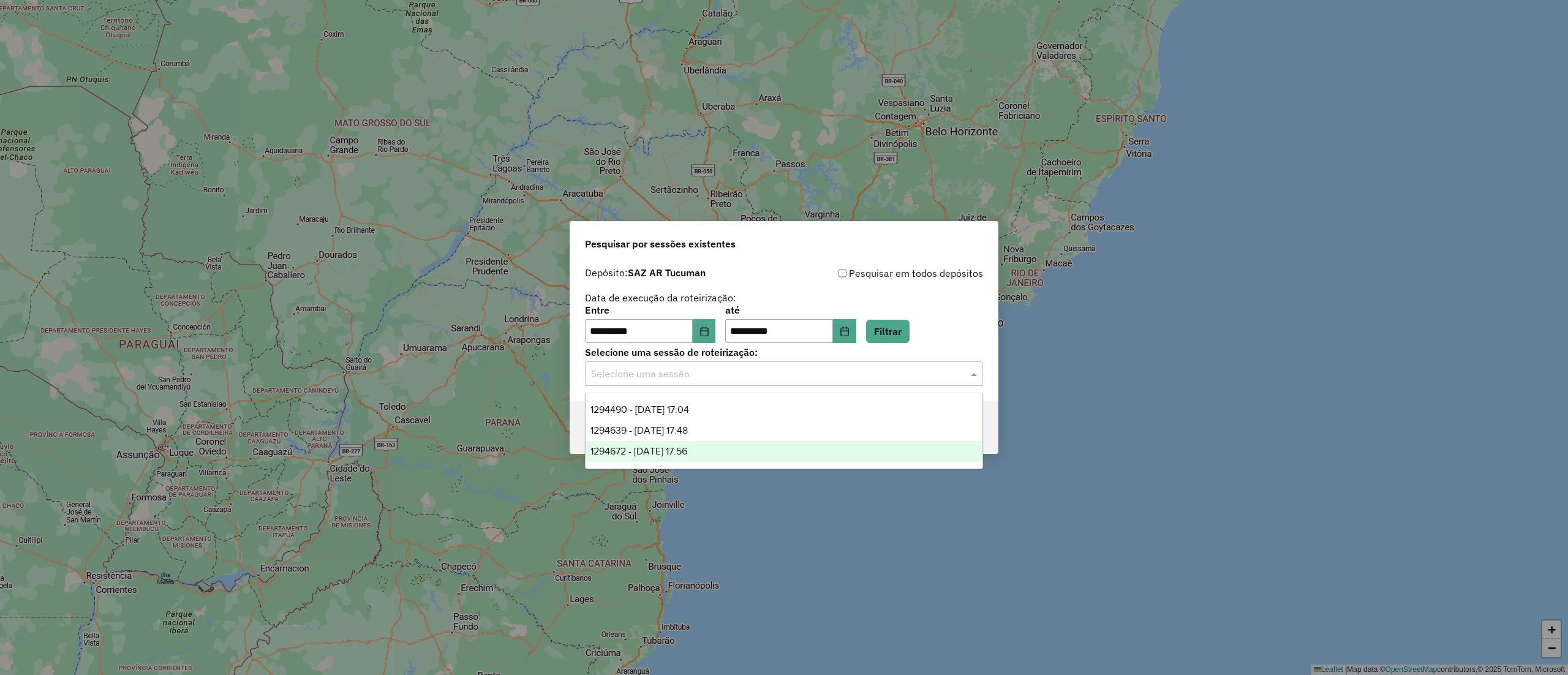
click at [727, 447] on div "1294672 - 15/10/2025 17:56" at bounding box center [784, 451] width 397 height 21
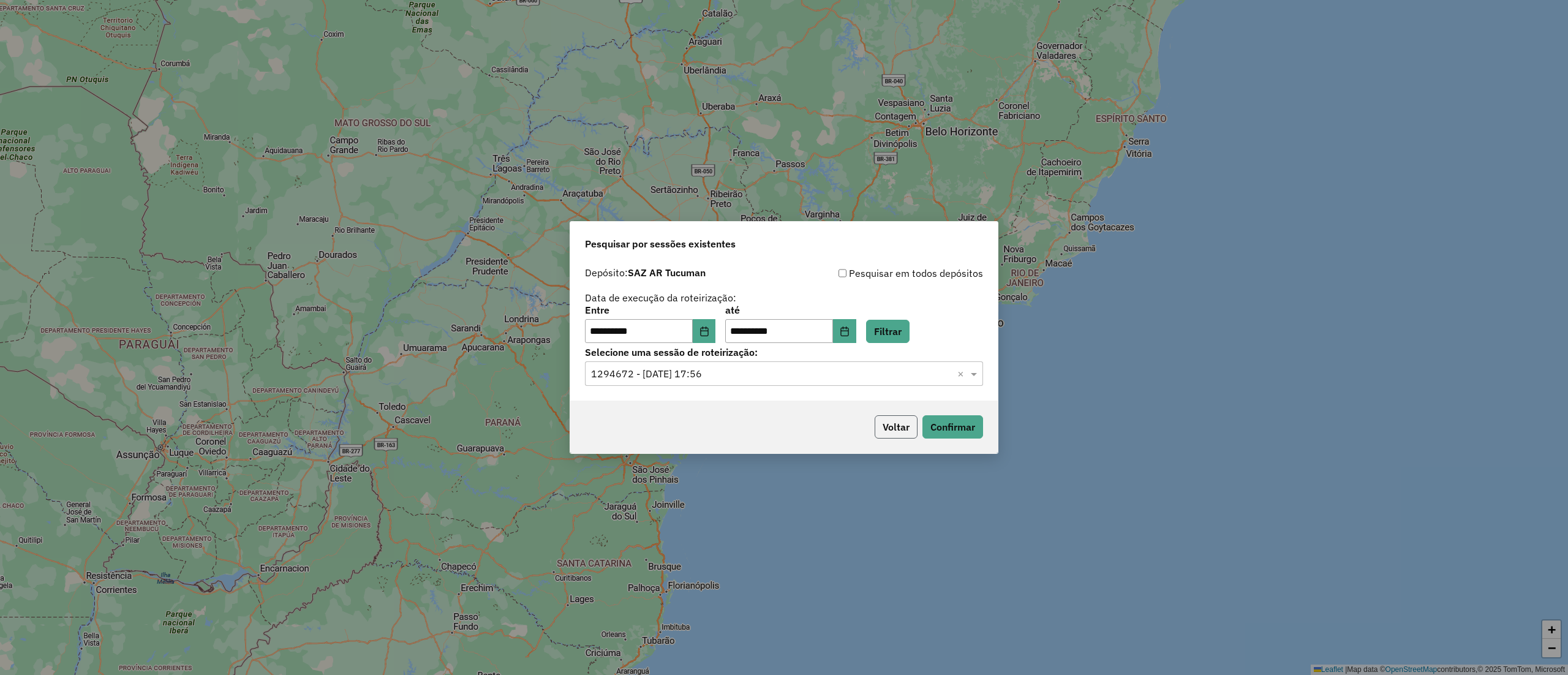
click at [890, 430] on button "Voltar" at bounding box center [896, 426] width 43 height 23
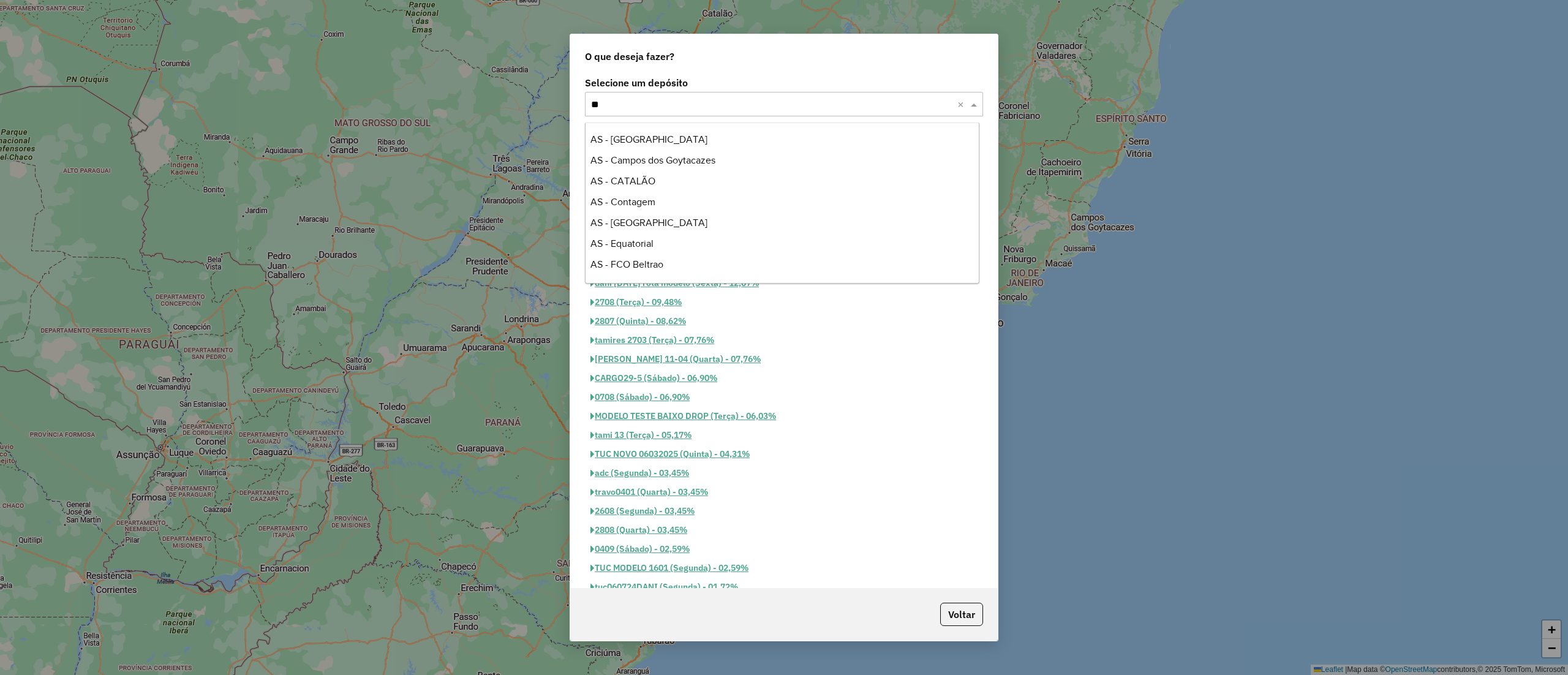
scroll to position [770, 0]
type input "***"
click at [720, 224] on div "SAZ PY Asunción - Tanda 2" at bounding box center [782, 223] width 393 height 21
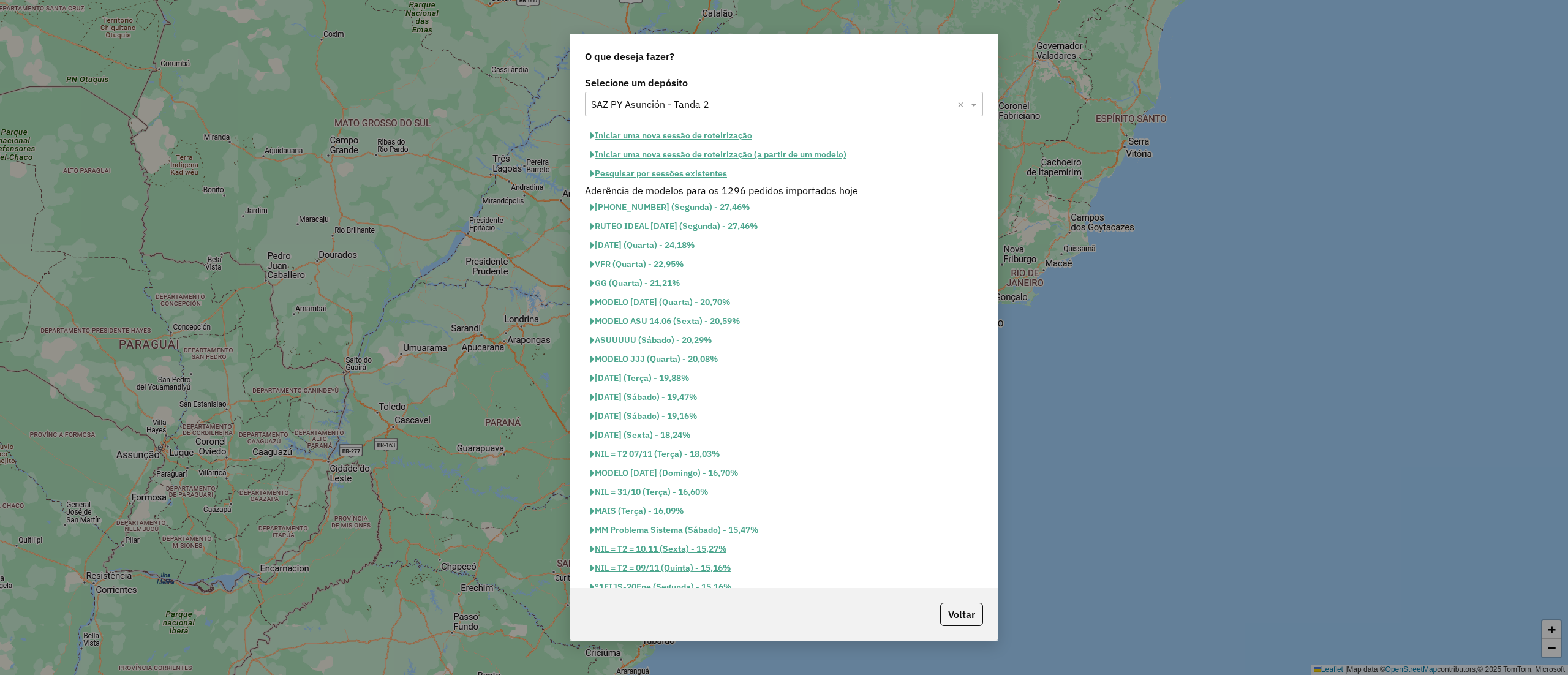
click at [707, 175] on button "Pesquisar por sessões existentes" at bounding box center [658, 173] width 148 height 19
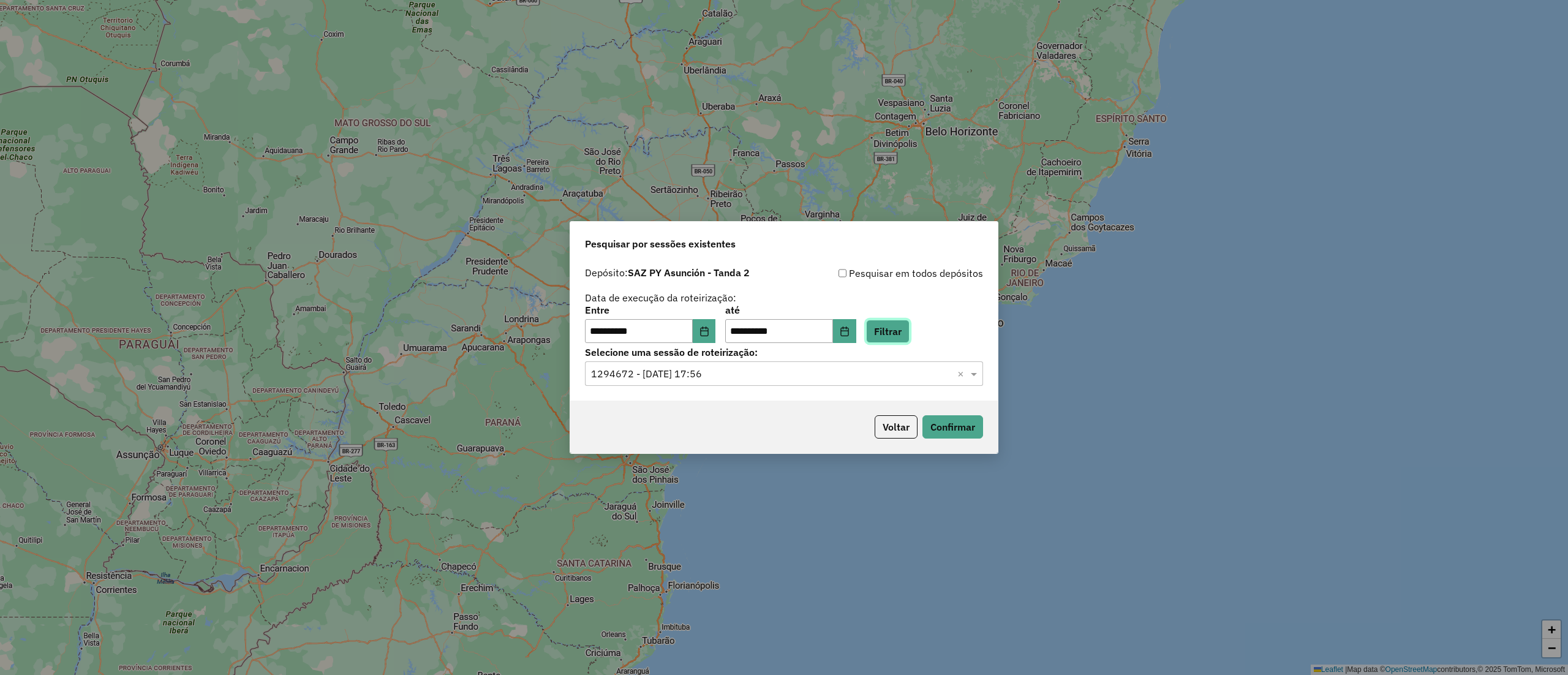
click at [910, 343] on button "Filtrar" at bounding box center [887, 331] width 43 height 23
click at [704, 381] on input "text" at bounding box center [772, 374] width 361 height 15
click at [699, 419] on div "1295060 - 15/10/2025 20:14" at bounding box center [784, 409] width 397 height 21
click at [934, 421] on button "Confirmar" at bounding box center [953, 426] width 60 height 23
click at [970, 432] on button "Confirmar" at bounding box center [953, 426] width 60 height 23
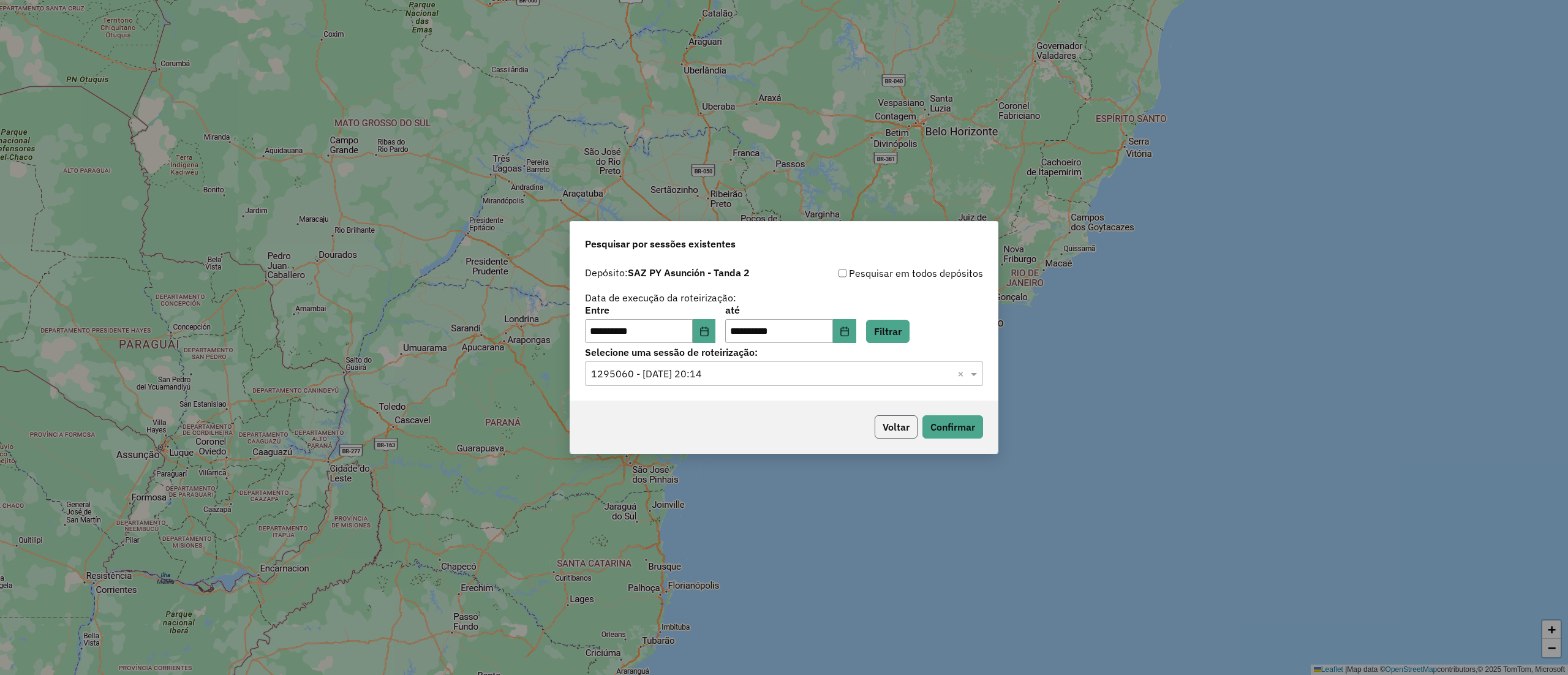
click at [909, 428] on button "Voltar" at bounding box center [896, 426] width 43 height 23
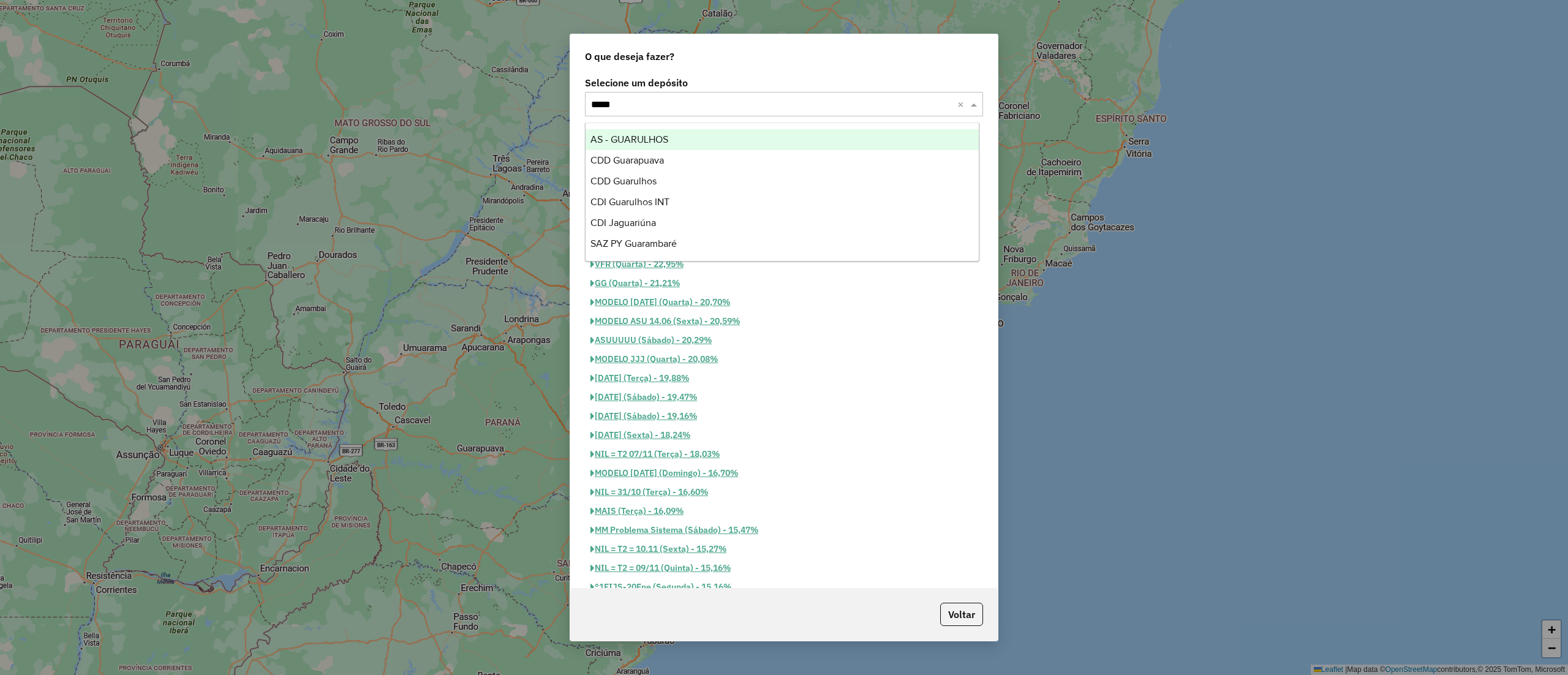
type input "******"
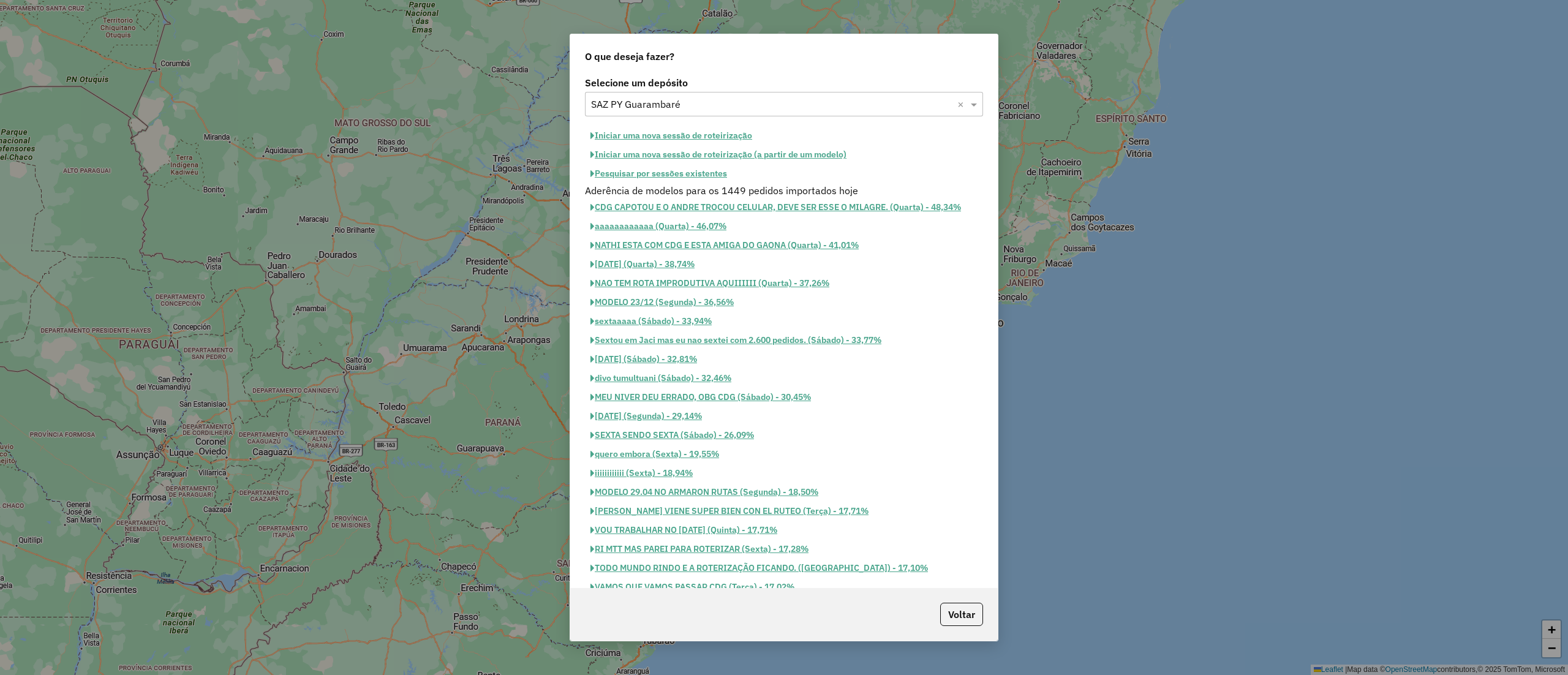
click at [709, 176] on button "Pesquisar por sessões existentes" at bounding box center [658, 173] width 148 height 19
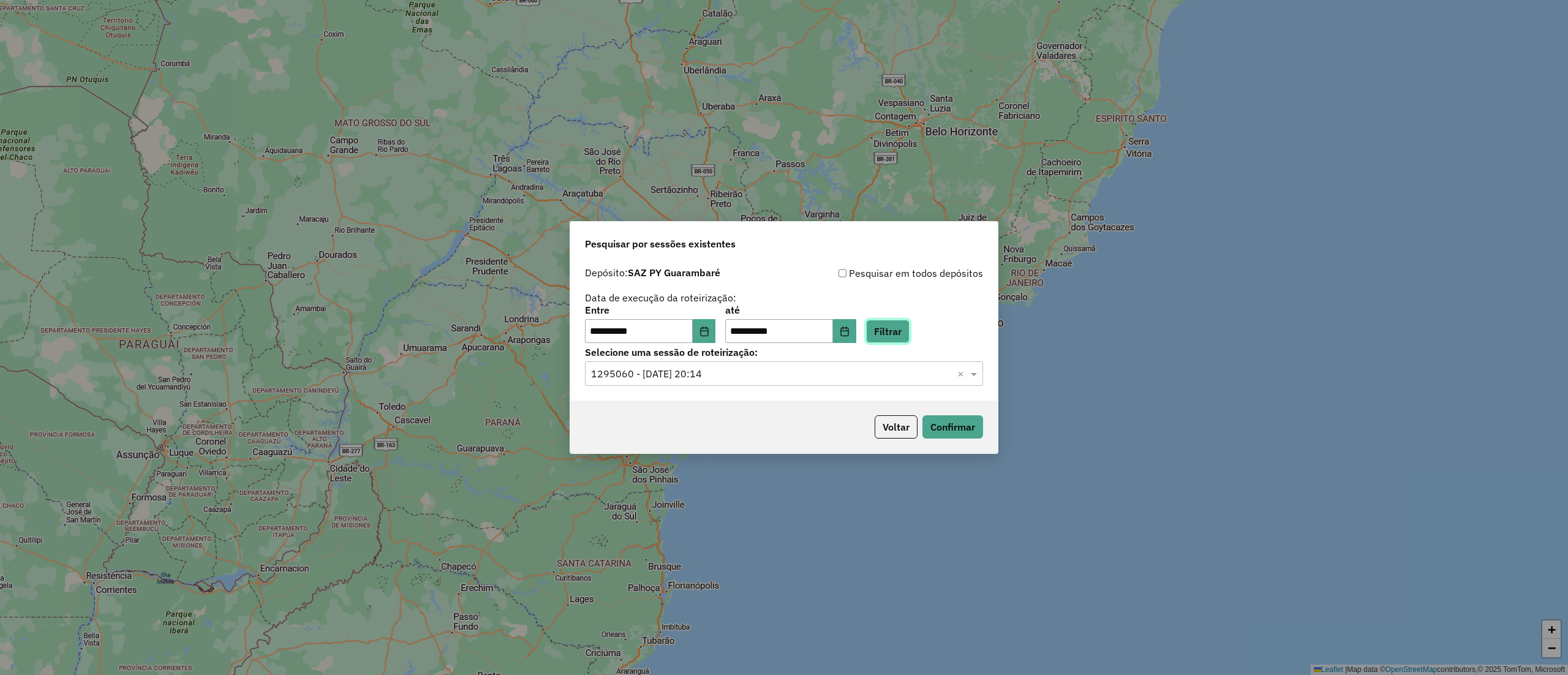
click at [910, 343] on button "Filtrar" at bounding box center [887, 331] width 43 height 23
click at [794, 381] on input "text" at bounding box center [772, 374] width 361 height 15
click at [774, 397] on ng-dropdown-panel "1295065 - 15/10/2025 20:13" at bounding box center [784, 409] width 398 height 35
click at [772, 401] on div "1295065 - 15/10/2025 20:13" at bounding box center [784, 409] width 397 height 21
click at [956, 432] on button "Confirmar" at bounding box center [953, 426] width 60 height 23
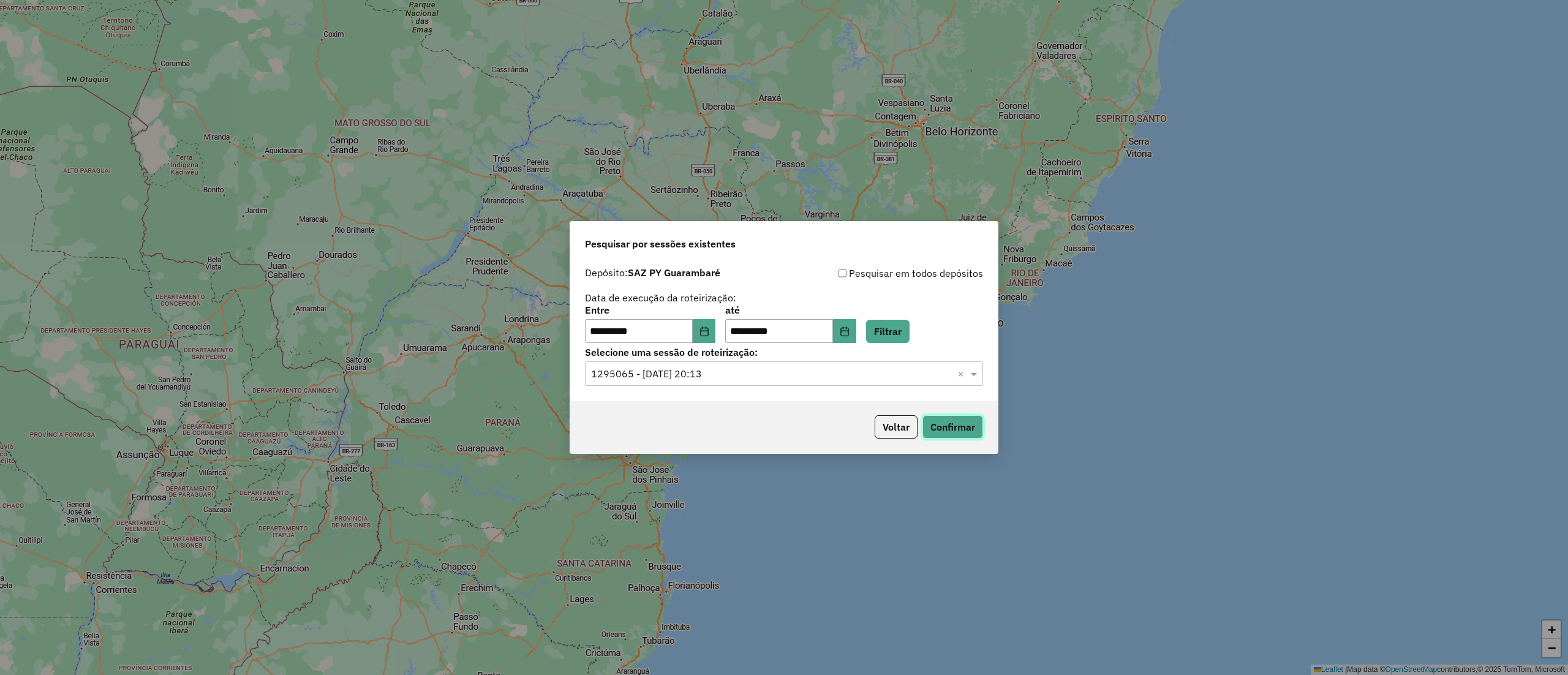
click at [942, 433] on button "Confirmar" at bounding box center [953, 426] width 60 height 23
click at [912, 411] on div "Voltar Confirmar" at bounding box center [784, 426] width 428 height 52
click at [906, 421] on button "Voltar" at bounding box center [896, 426] width 43 height 23
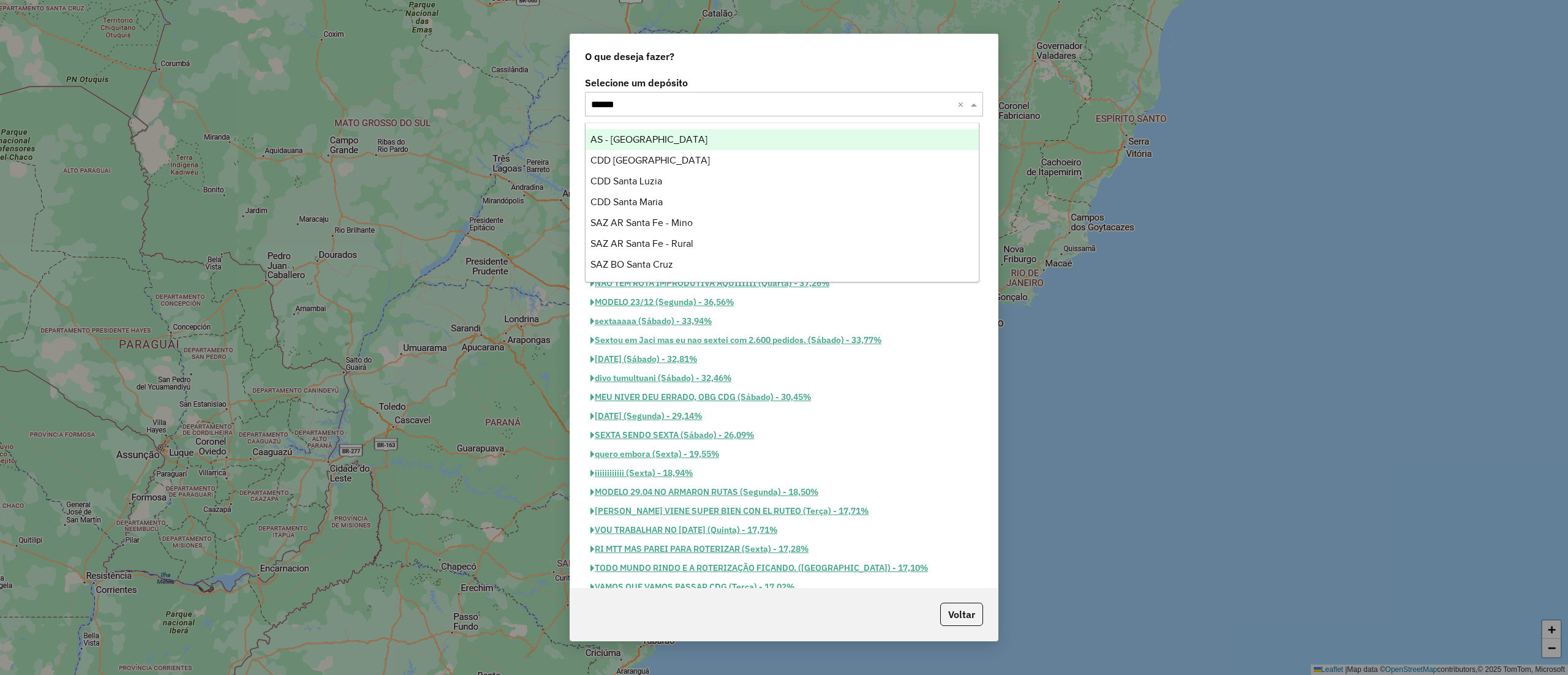
type input "*******"
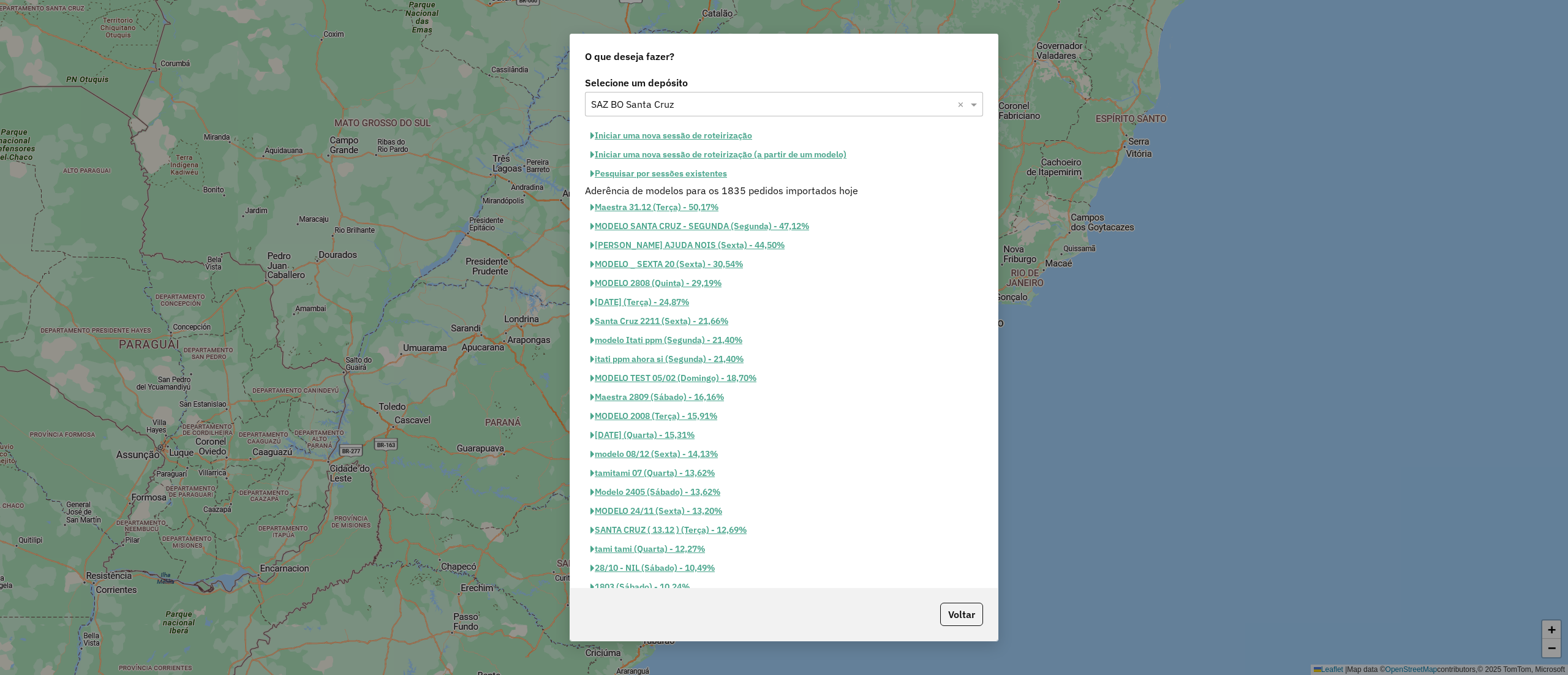
click at [695, 179] on button "Pesquisar por sessões existentes" at bounding box center [658, 173] width 148 height 19
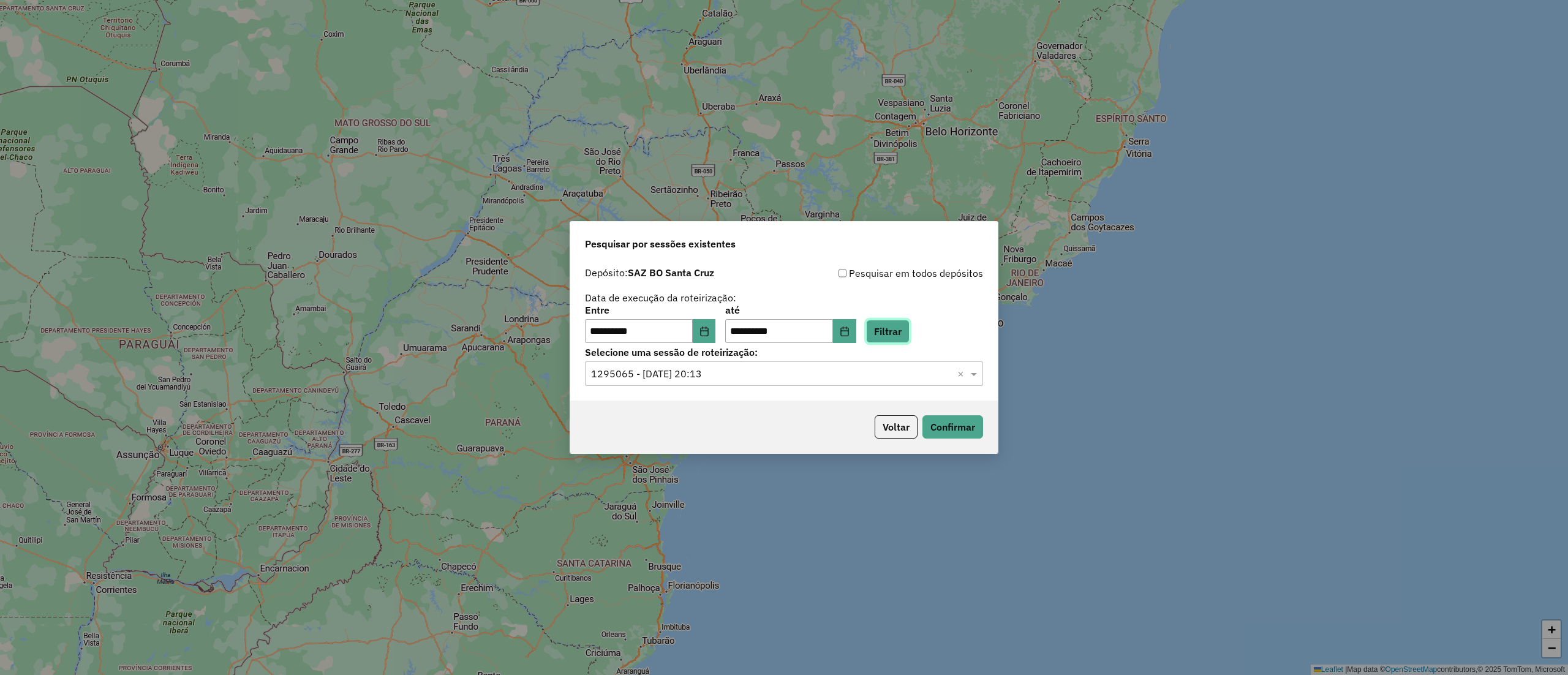
click at [897, 331] on button "Filtrar" at bounding box center [887, 331] width 43 height 23
click at [828, 367] on input "text" at bounding box center [772, 374] width 361 height 15
click at [826, 418] on div "1294969 - 15/10/2025 19:17" at bounding box center [784, 409] width 397 height 21
click at [892, 417] on button "Voltar" at bounding box center [896, 426] width 43 height 23
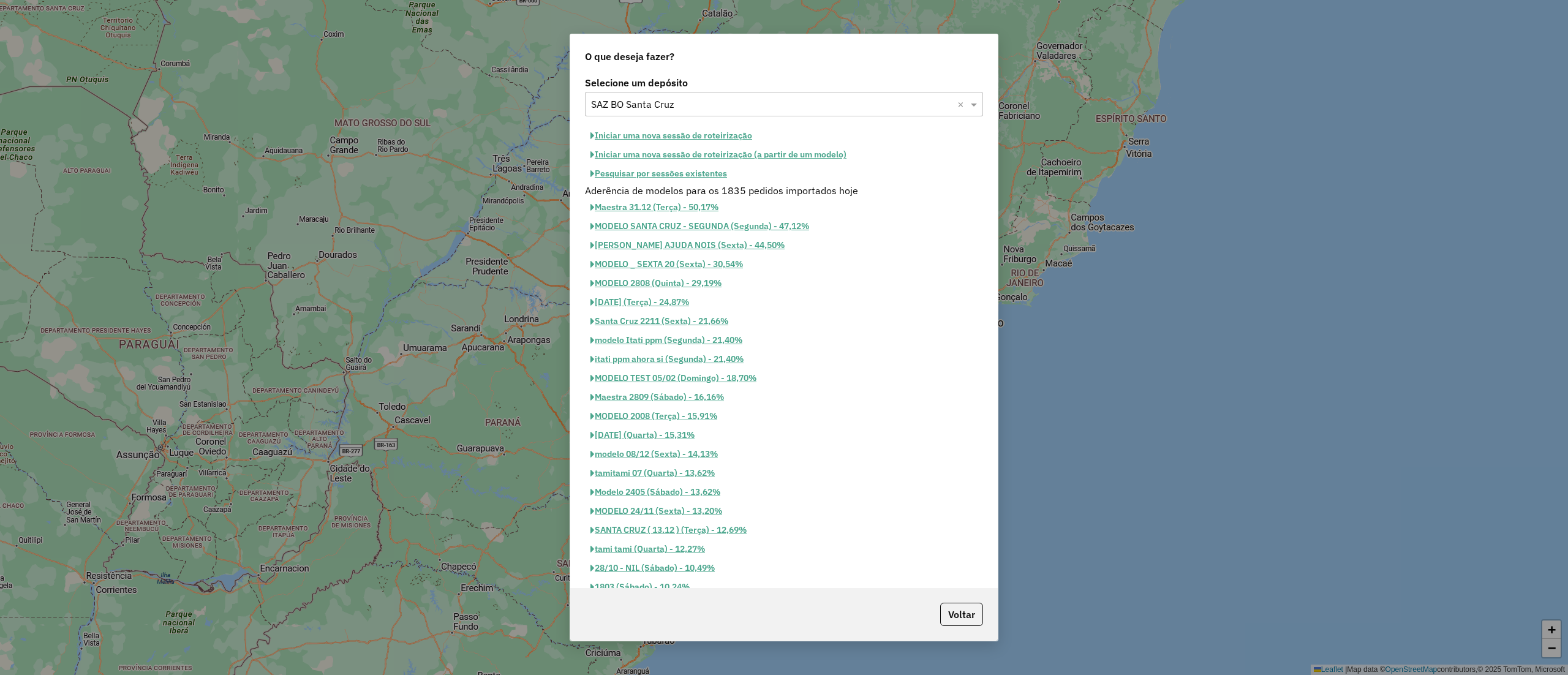
click at [892, 417] on div "MODELO 2008 (Terça) - 15,91%" at bounding box center [784, 416] width 413 height 19
click at [883, 105] on input "text" at bounding box center [772, 104] width 361 height 15
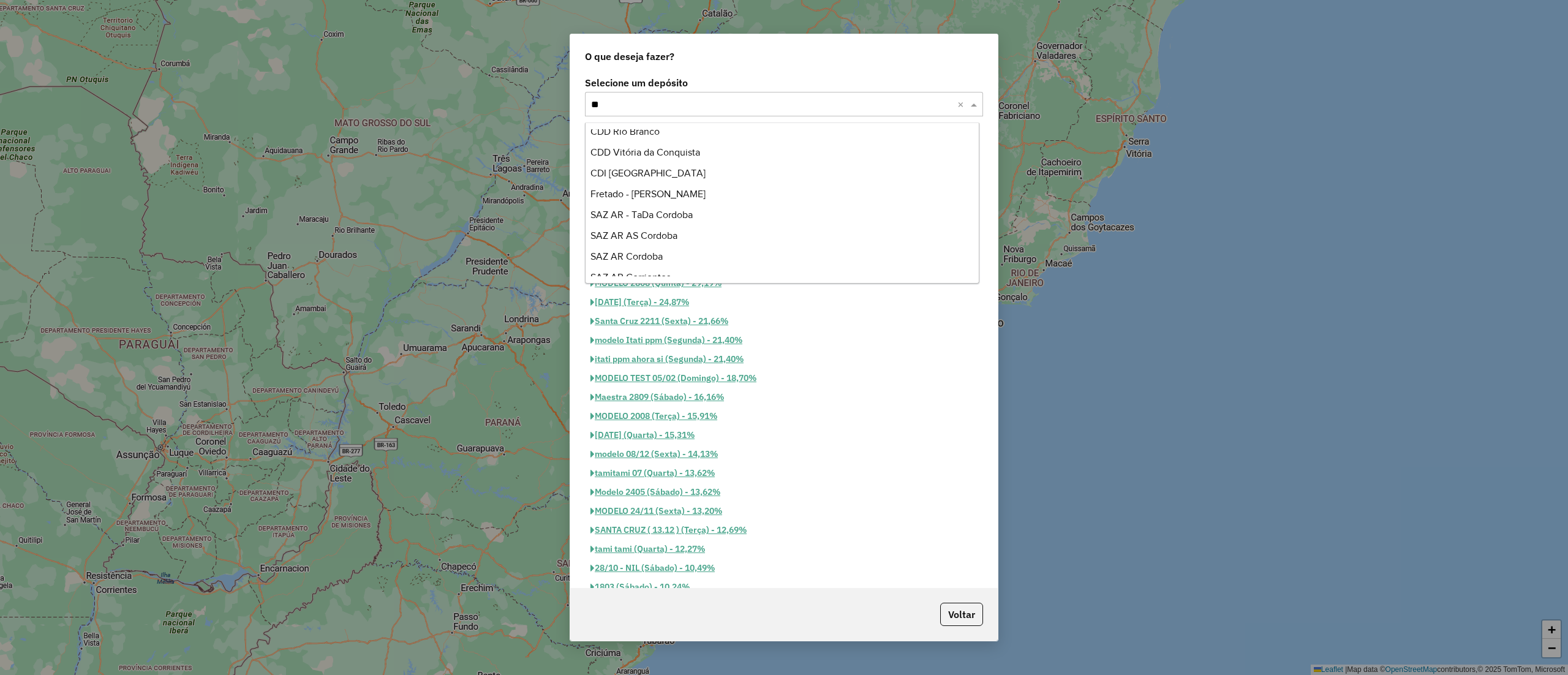
type input "***"
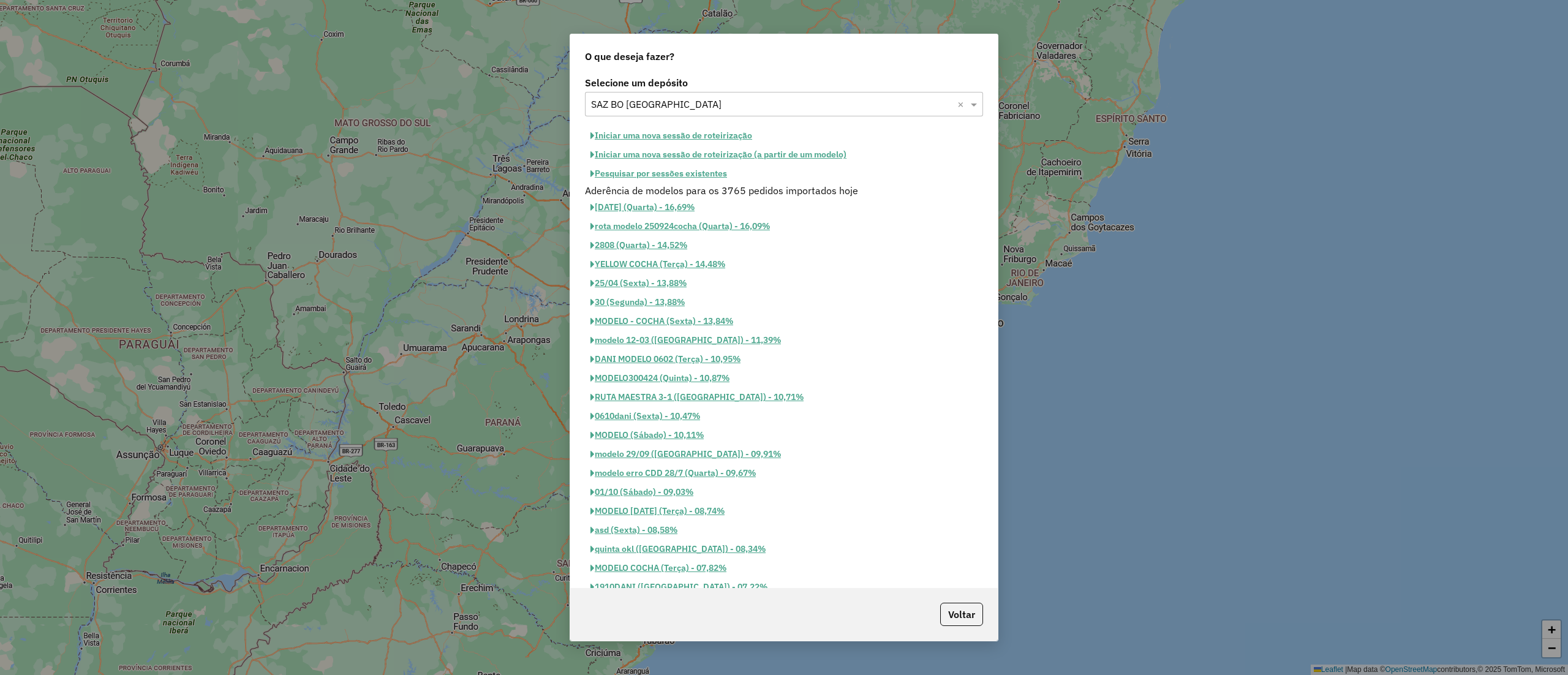
click at [696, 175] on button "Pesquisar por sessões existentes" at bounding box center [658, 173] width 148 height 19
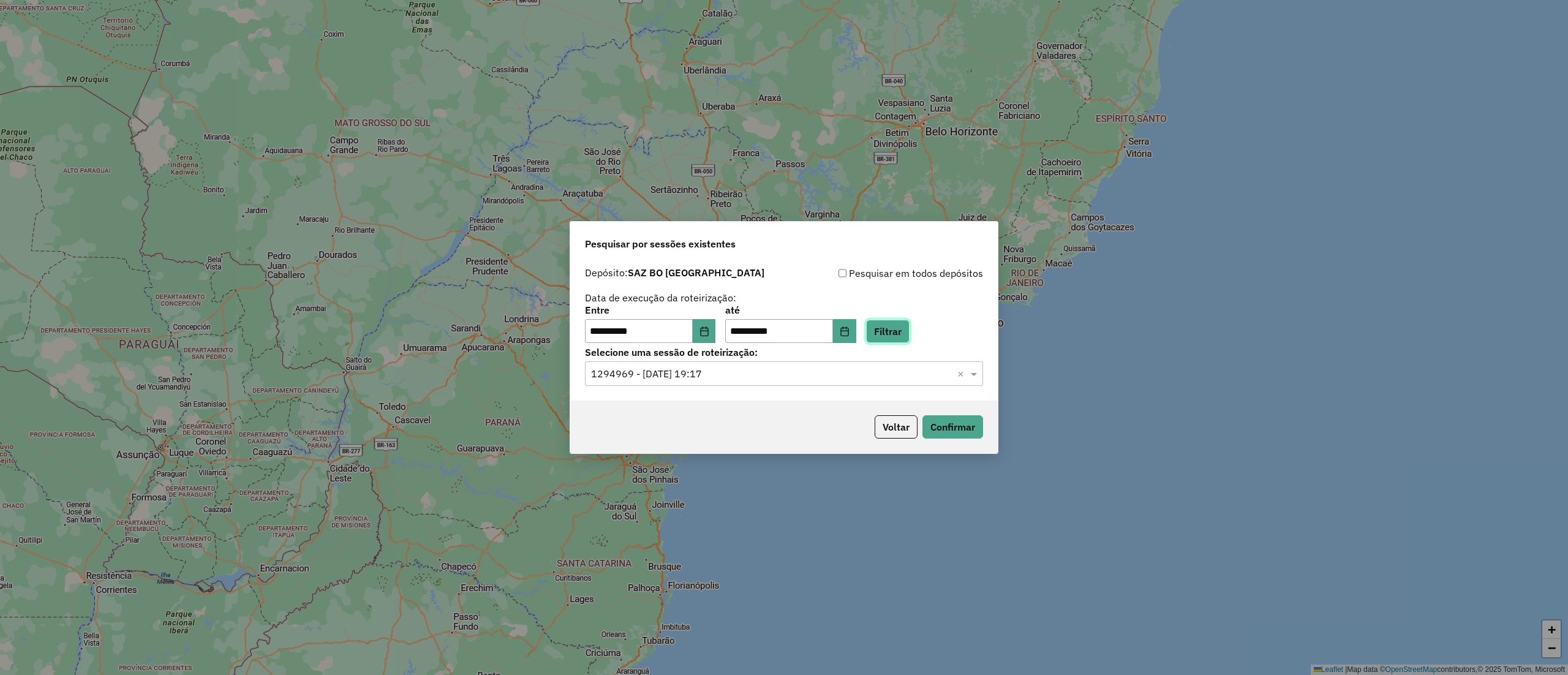
click at [908, 338] on button "Filtrar" at bounding box center [887, 331] width 43 height 23
click at [848, 382] on div "Selecione uma sessão × ×" at bounding box center [784, 373] width 399 height 25
click at [851, 417] on div "1295101 - 15/10/2025 20:57" at bounding box center [784, 409] width 397 height 21
click at [929, 431] on button "Confirmar" at bounding box center [953, 426] width 60 height 23
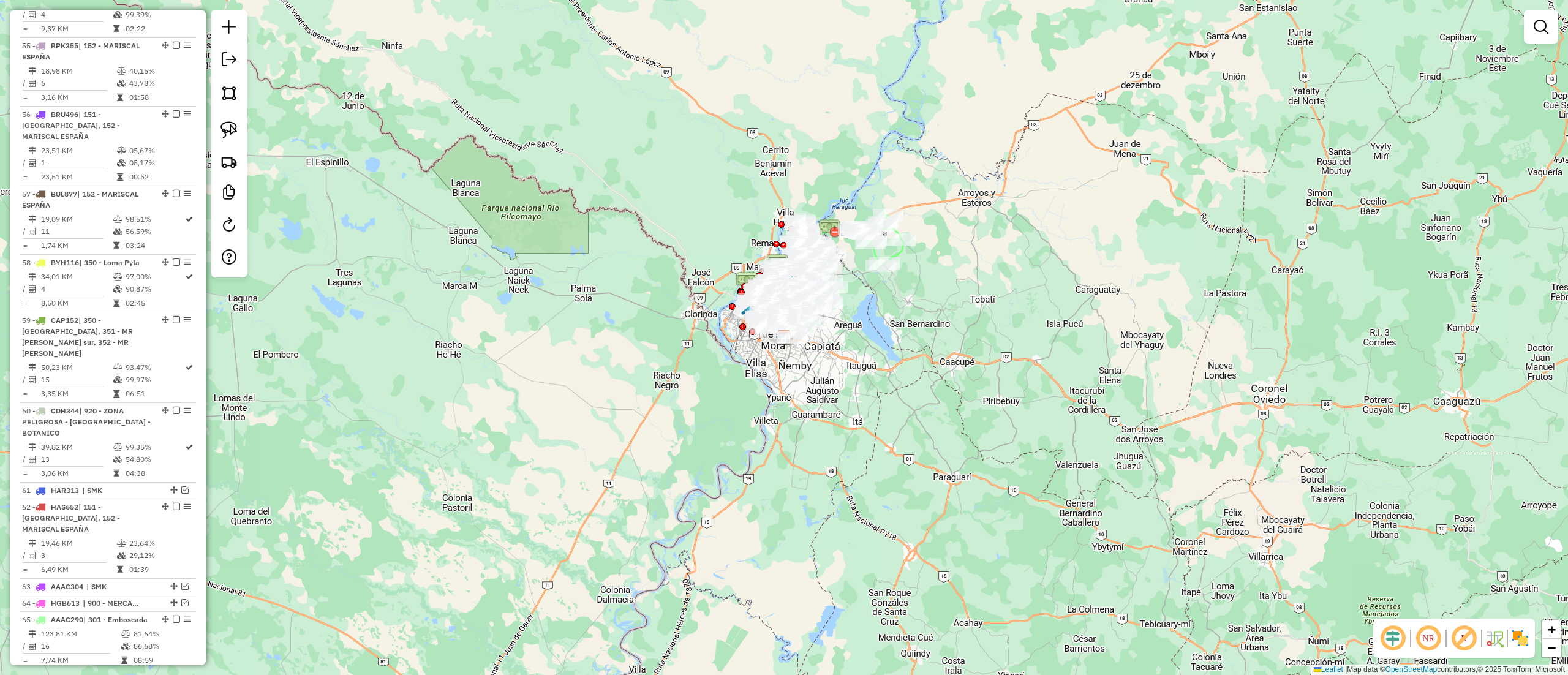
scroll to position [3434, 0]
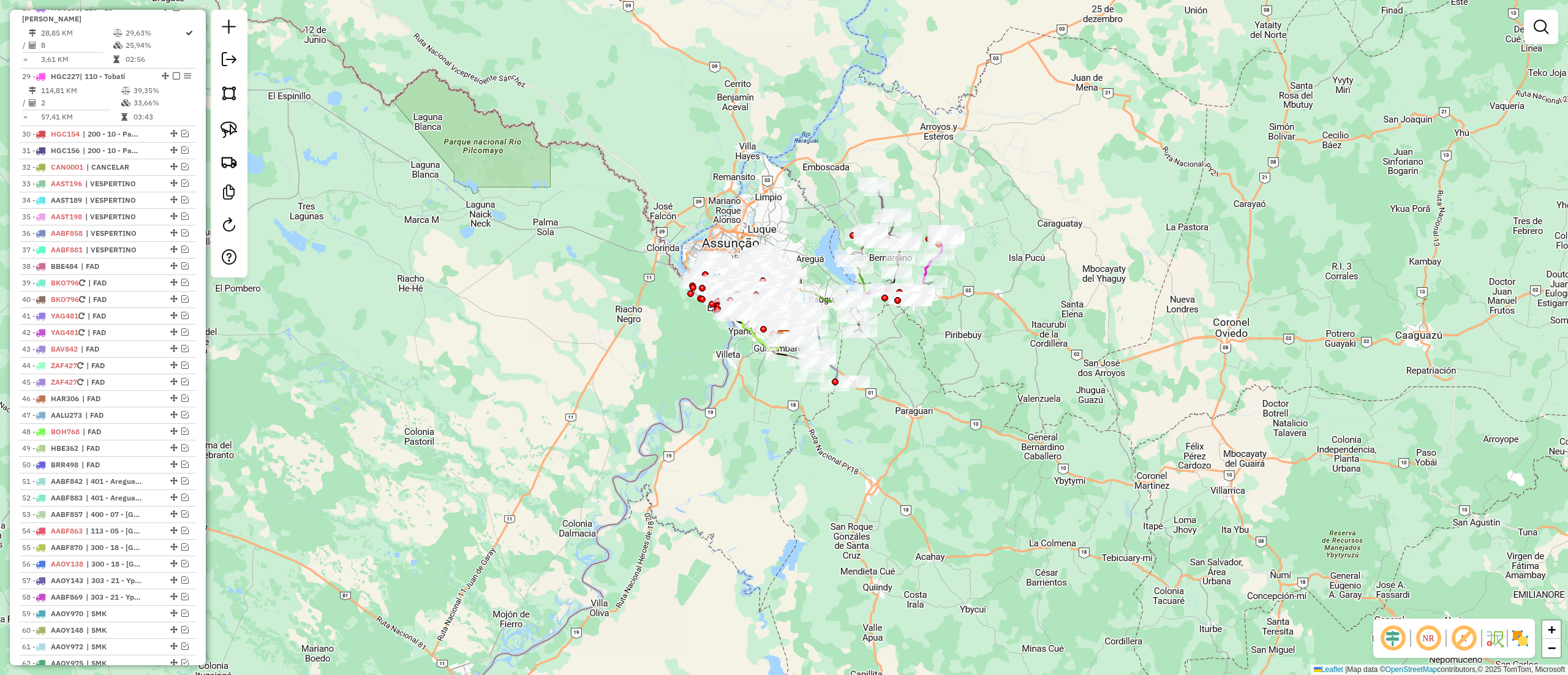
scroll to position [3021, 0]
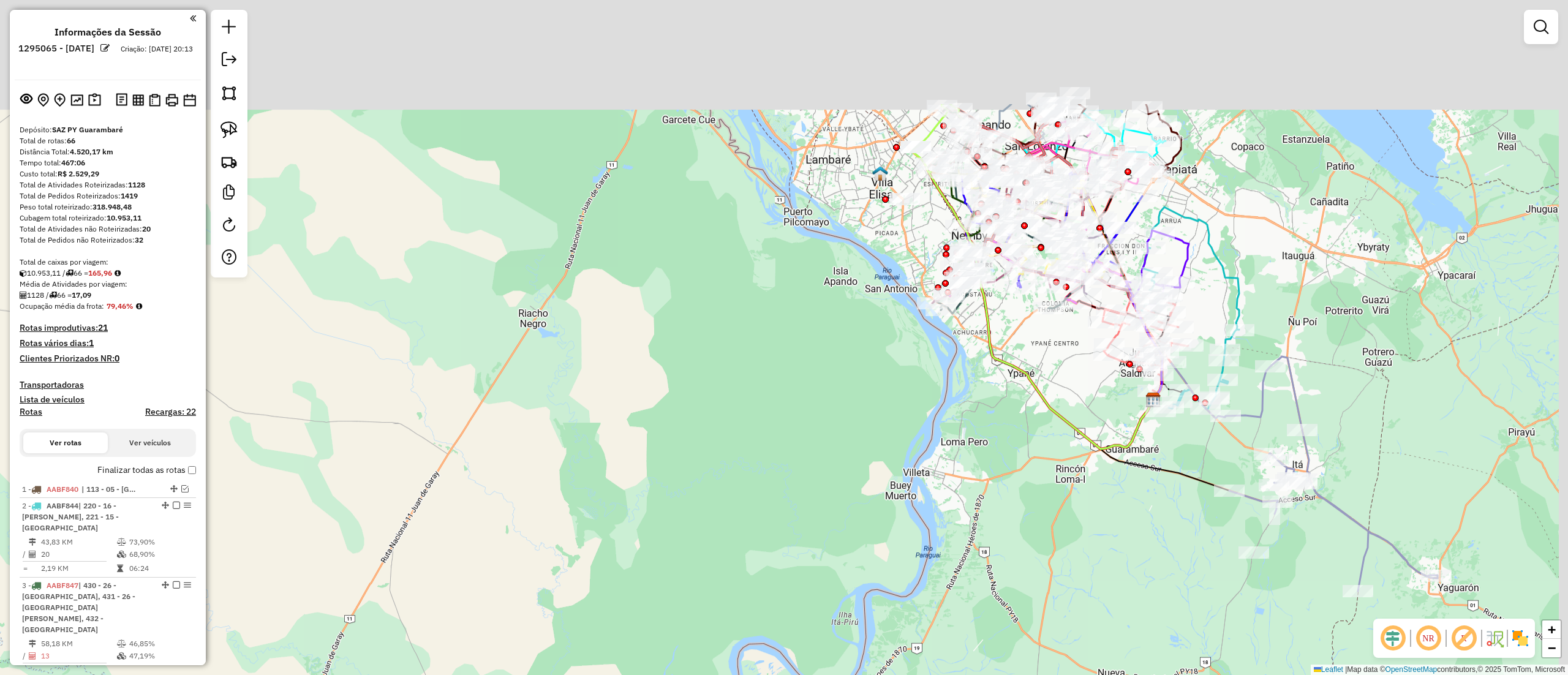
drag, startPoint x: 790, startPoint y: 169, endPoint x: 777, endPoint y: 341, distance: 172.5
click at [777, 341] on div "Janela de atendimento Grade de atendimento Capacidade Transportadoras Veículos …" at bounding box center [784, 337] width 1568 height 675
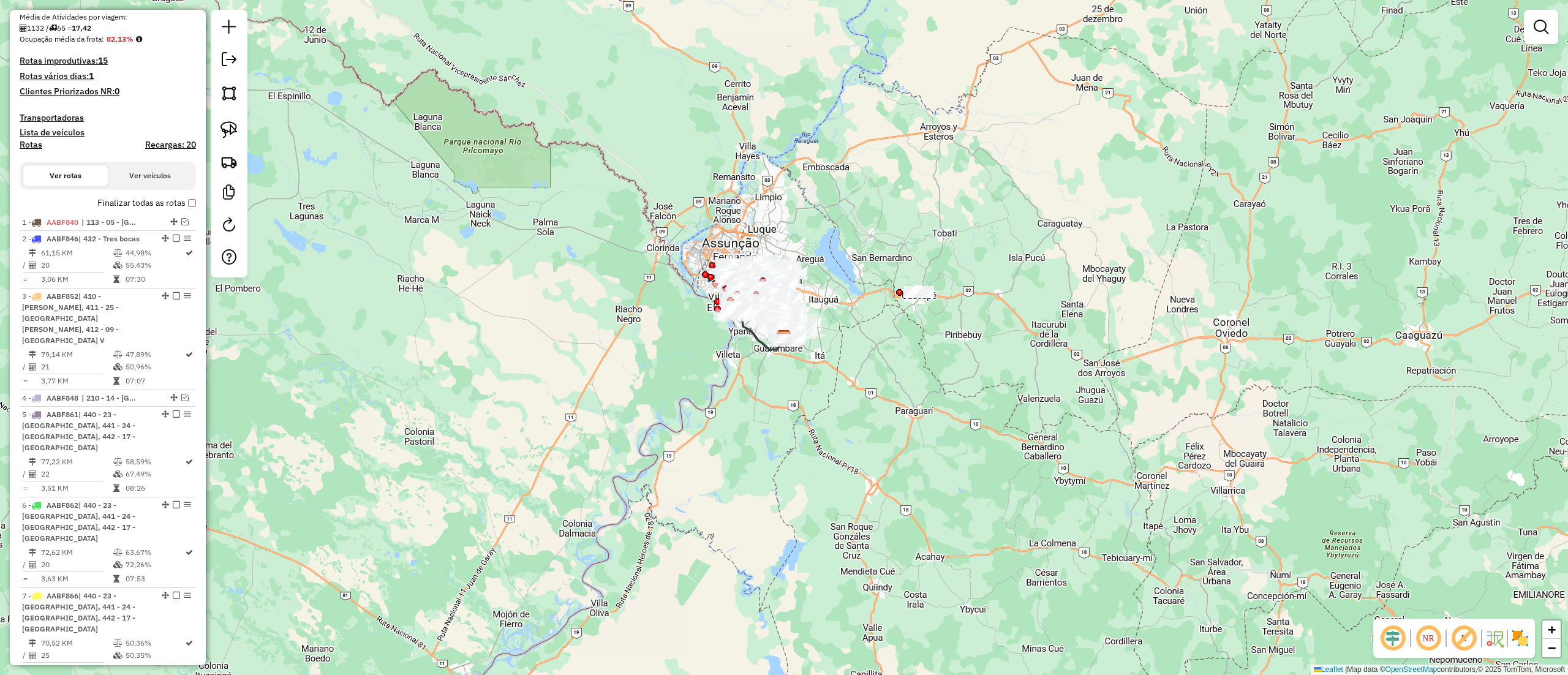
scroll to position [154, 0]
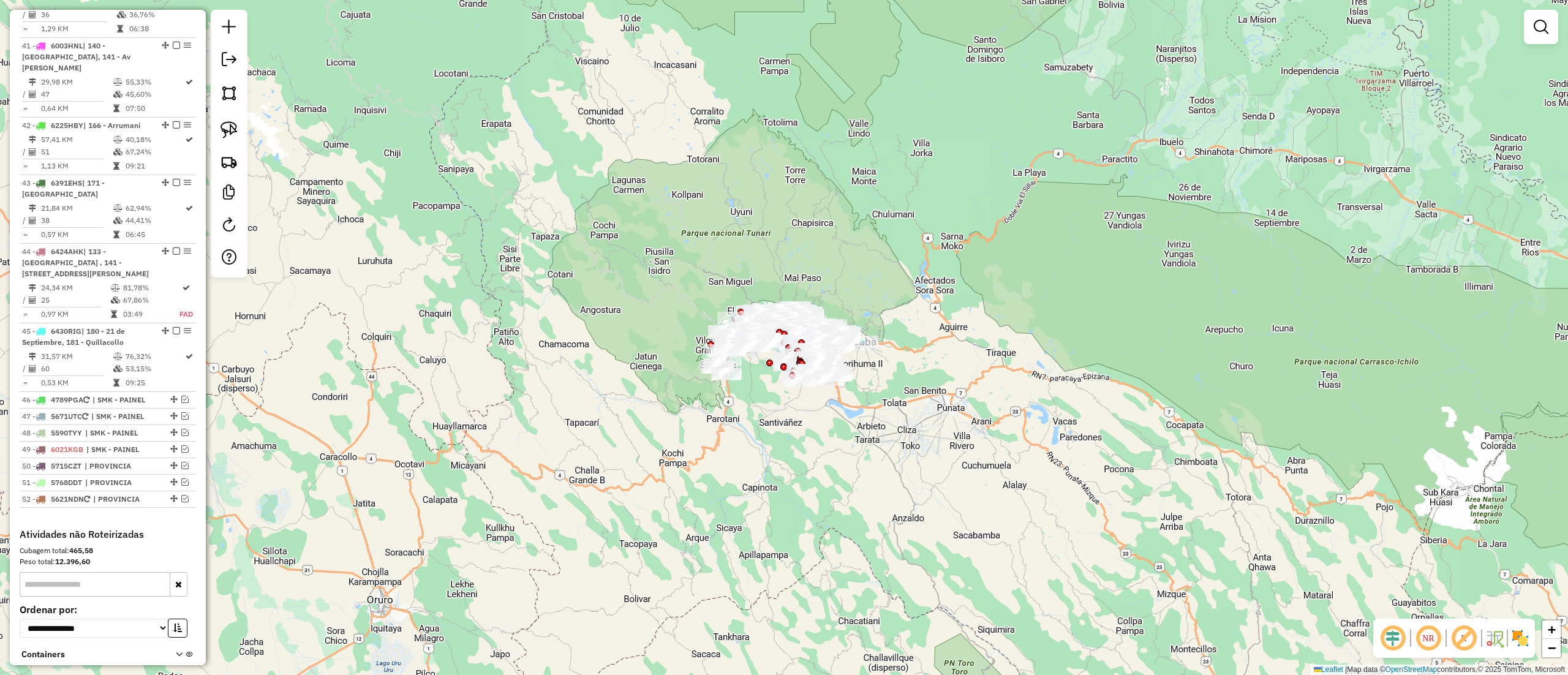
scroll to position [3006, 0]
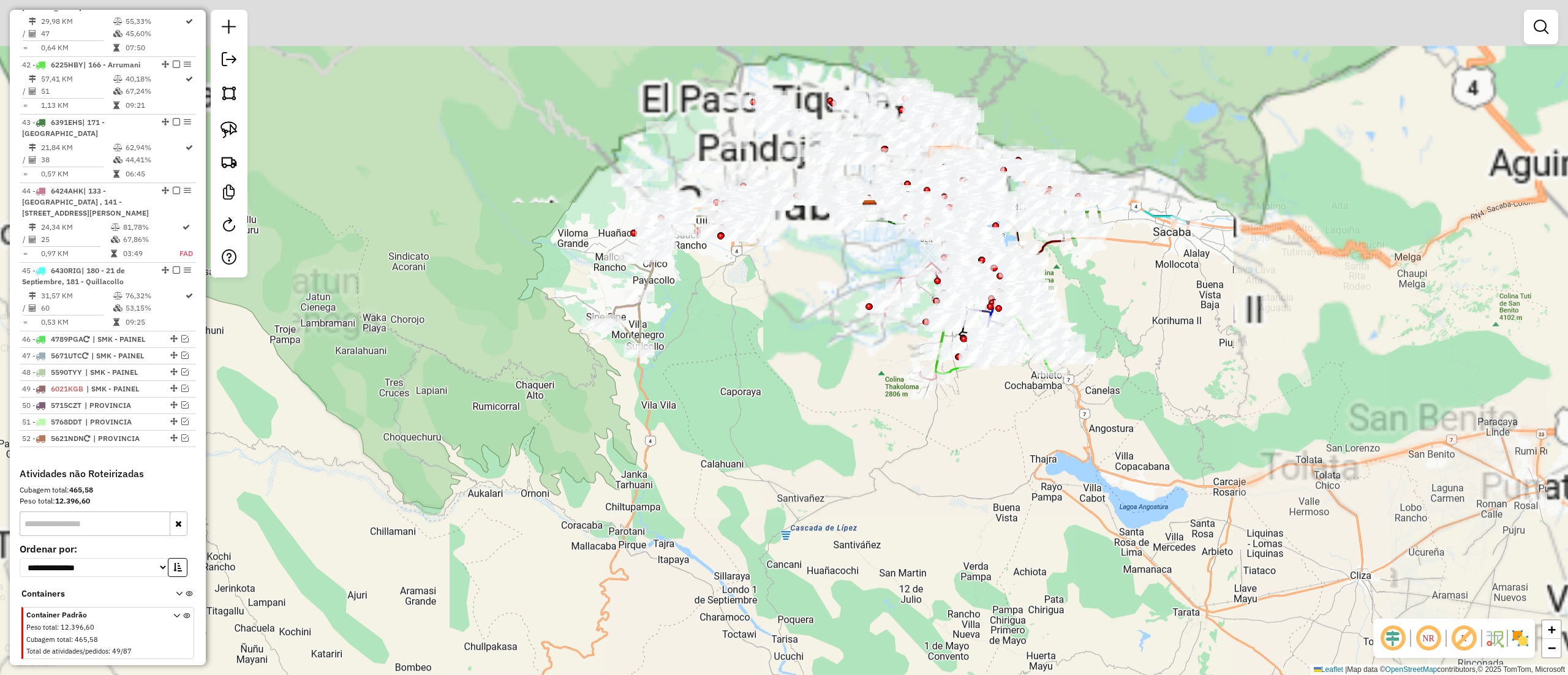
drag, startPoint x: 922, startPoint y: 345, endPoint x: 888, endPoint y: 621, distance: 278.1
click at [888, 621] on div "Janela de atendimento Grade de atendimento Capacidade Transportadoras Veículos …" at bounding box center [784, 337] width 1568 height 675
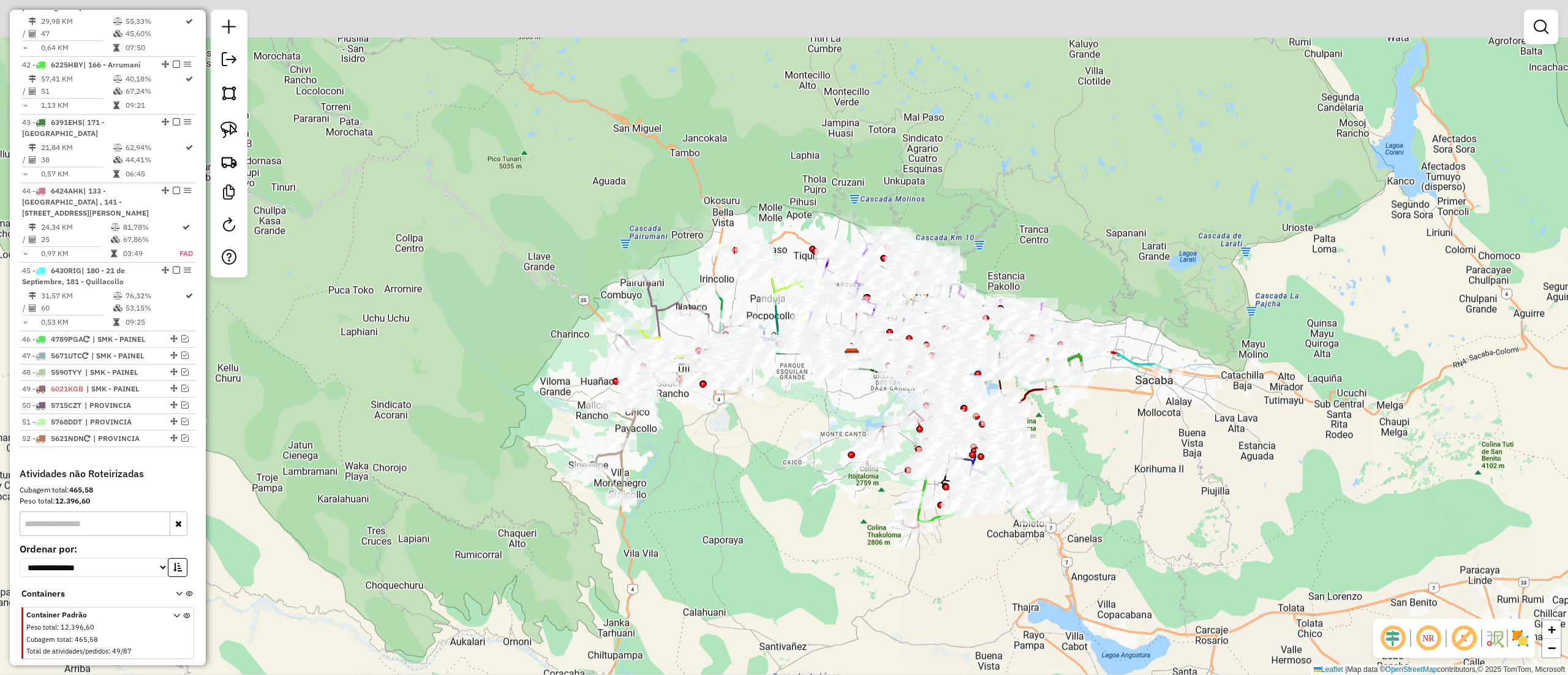
drag, startPoint x: 817, startPoint y: 469, endPoint x: 799, endPoint y: 619, distance: 151.1
click at [799, 619] on div "Janela de atendimento Grade de atendimento Capacidade Transportadoras Veículos …" at bounding box center [784, 337] width 1568 height 675
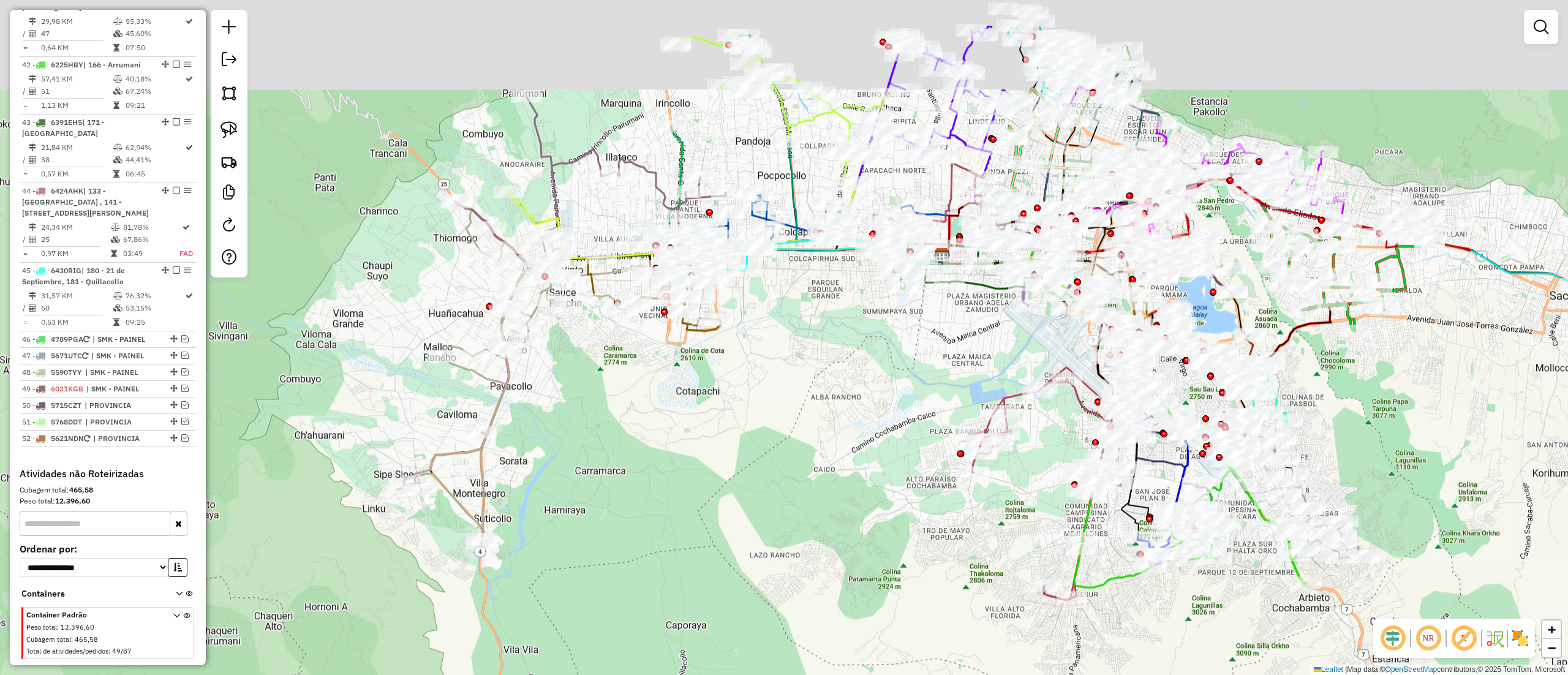
drag, startPoint x: 784, startPoint y: 464, endPoint x: 784, endPoint y: 557, distance: 93.0
click at [784, 557] on div "Janela de atendimento Grade de atendimento Capacidade Transportadoras Veículos …" at bounding box center [784, 337] width 1568 height 675
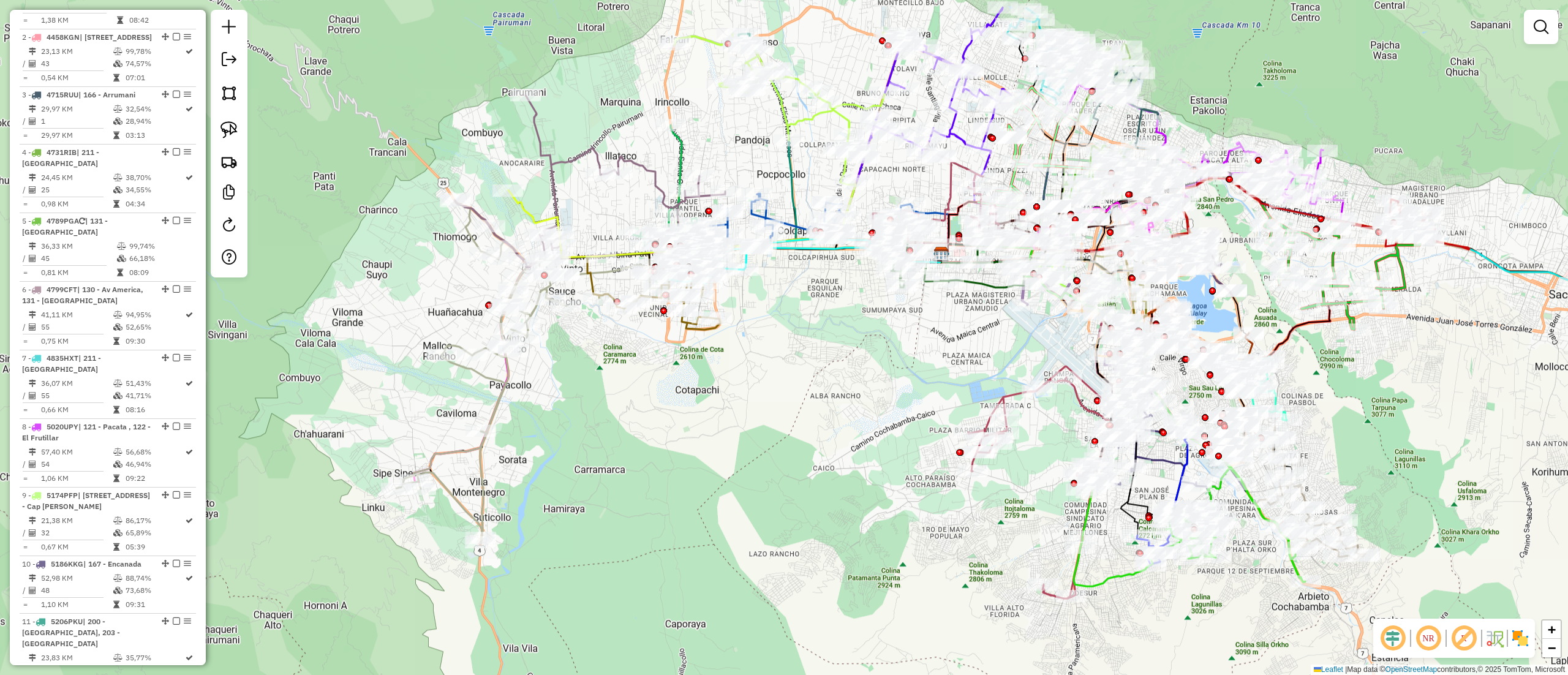
scroll to position [0, 0]
